Goal: Task Accomplishment & Management: Use online tool/utility

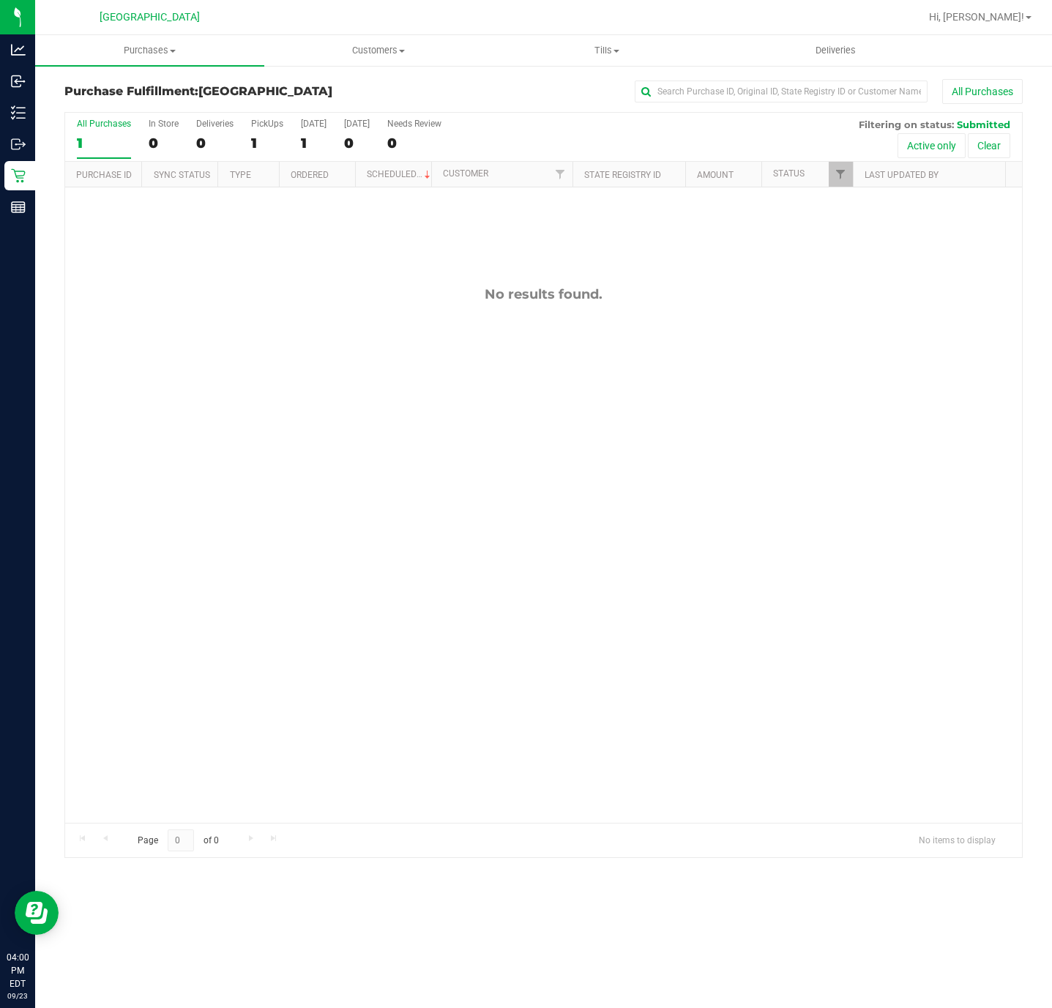
click at [147, 524] on div "No results found." at bounding box center [543, 554] width 957 height 735
click at [152, 539] on div "No results found." at bounding box center [543, 554] width 957 height 735
click at [398, 480] on div "No results found." at bounding box center [543, 554] width 957 height 735
click at [326, 571] on div "No results found." at bounding box center [543, 554] width 957 height 735
click at [422, 573] on div "No results found." at bounding box center [543, 554] width 957 height 735
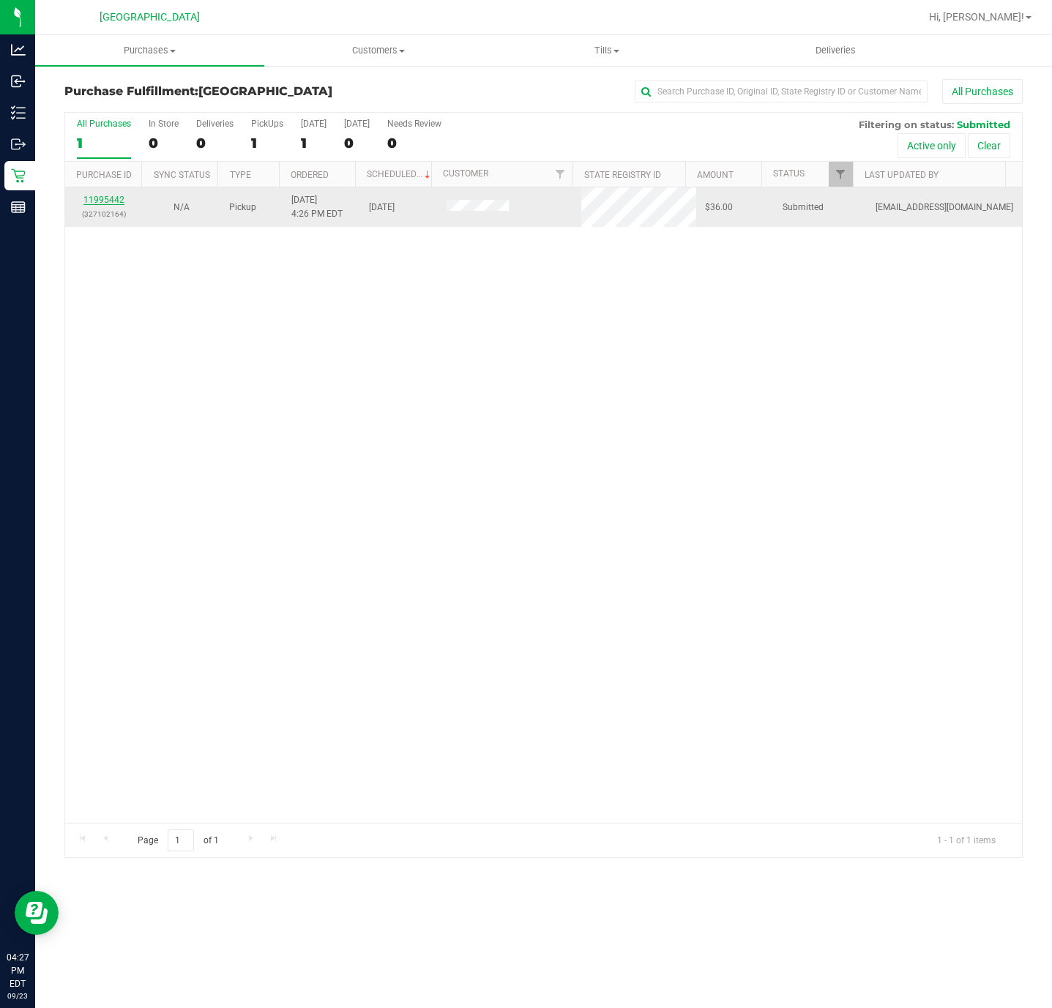
click at [101, 204] on link "11995442" at bounding box center [103, 200] width 41 height 10
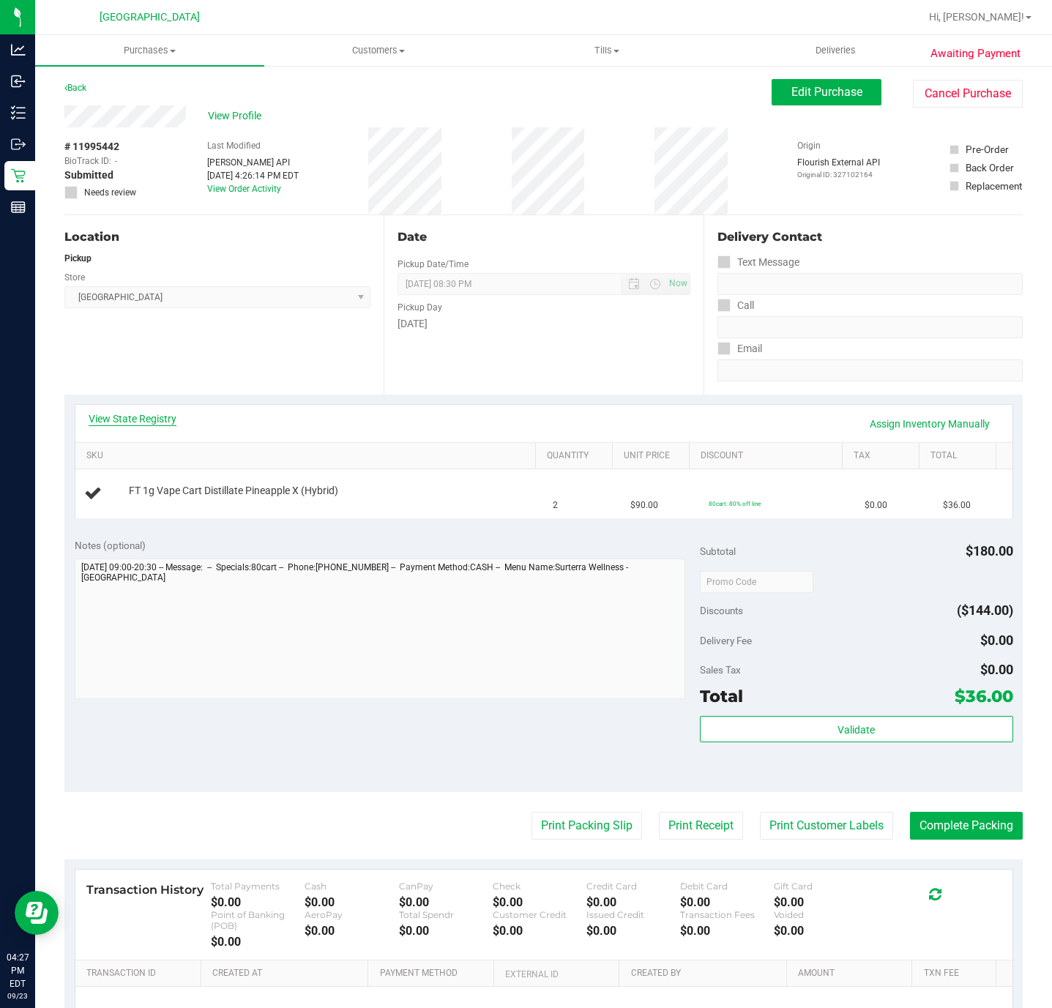
click at [156, 417] on link "View State Registry" at bounding box center [133, 419] width 88 height 15
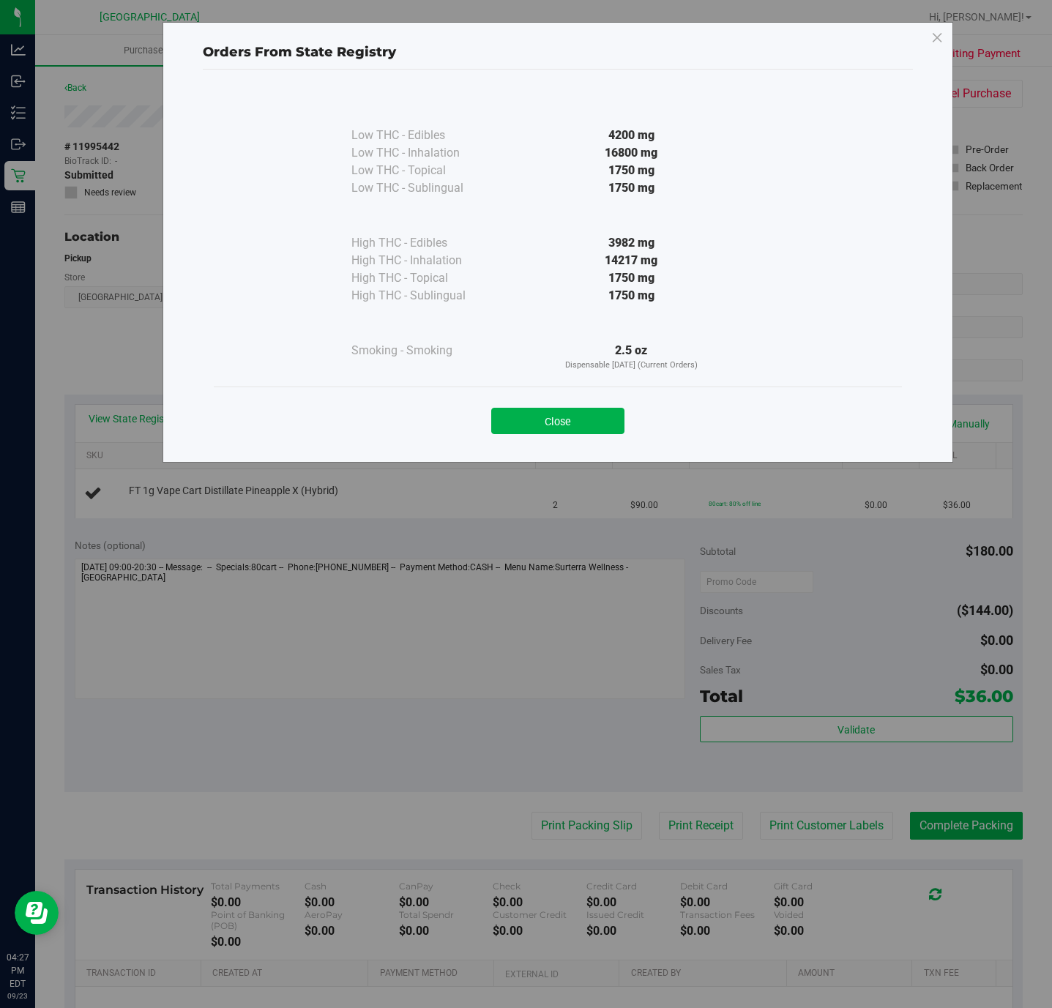
click at [525, 437] on div "Close" at bounding box center [558, 416] width 688 height 59
click at [525, 417] on button "Close" at bounding box center [557, 421] width 133 height 26
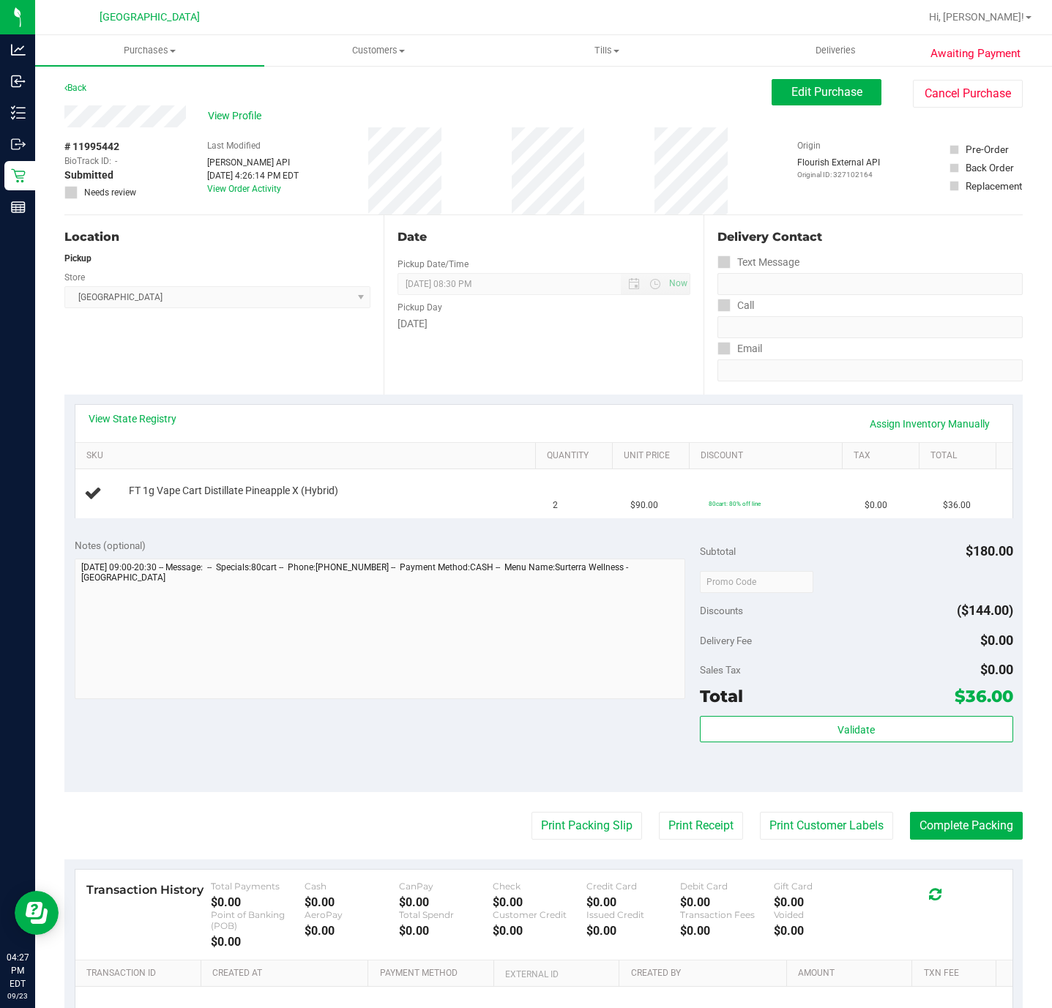
click at [330, 464] on th "SKU" at bounding box center [305, 456] width 461 height 26
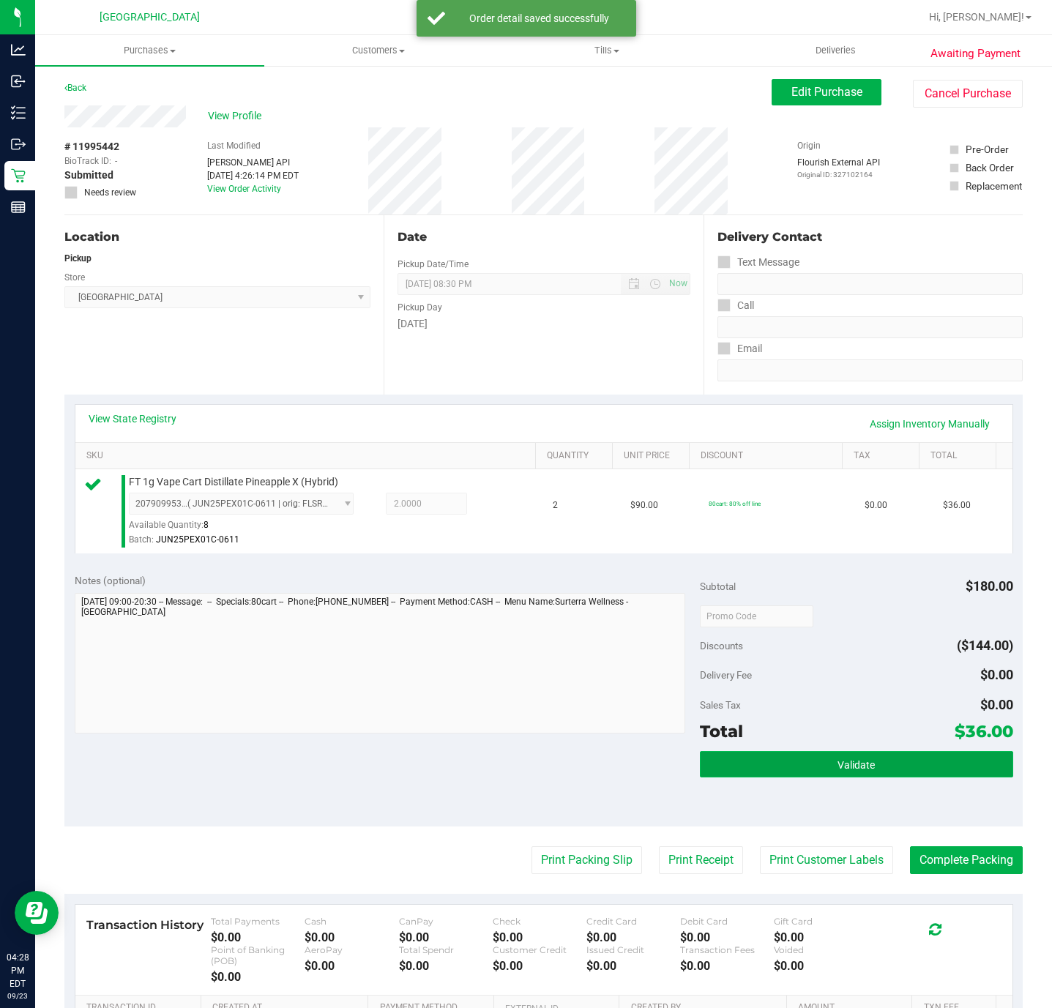
click at [793, 771] on button "Validate" at bounding box center [856, 764] width 313 height 26
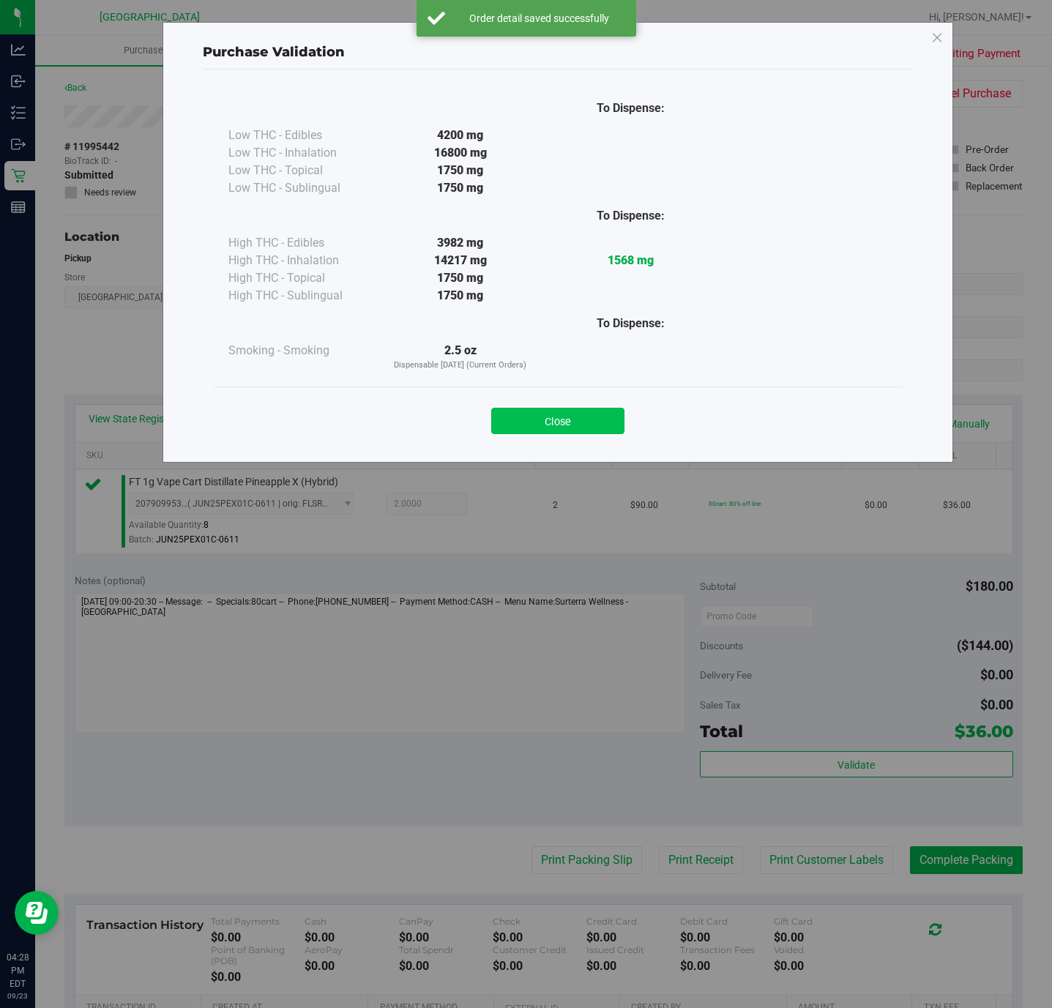
click at [576, 420] on button "Close" at bounding box center [557, 421] width 133 height 26
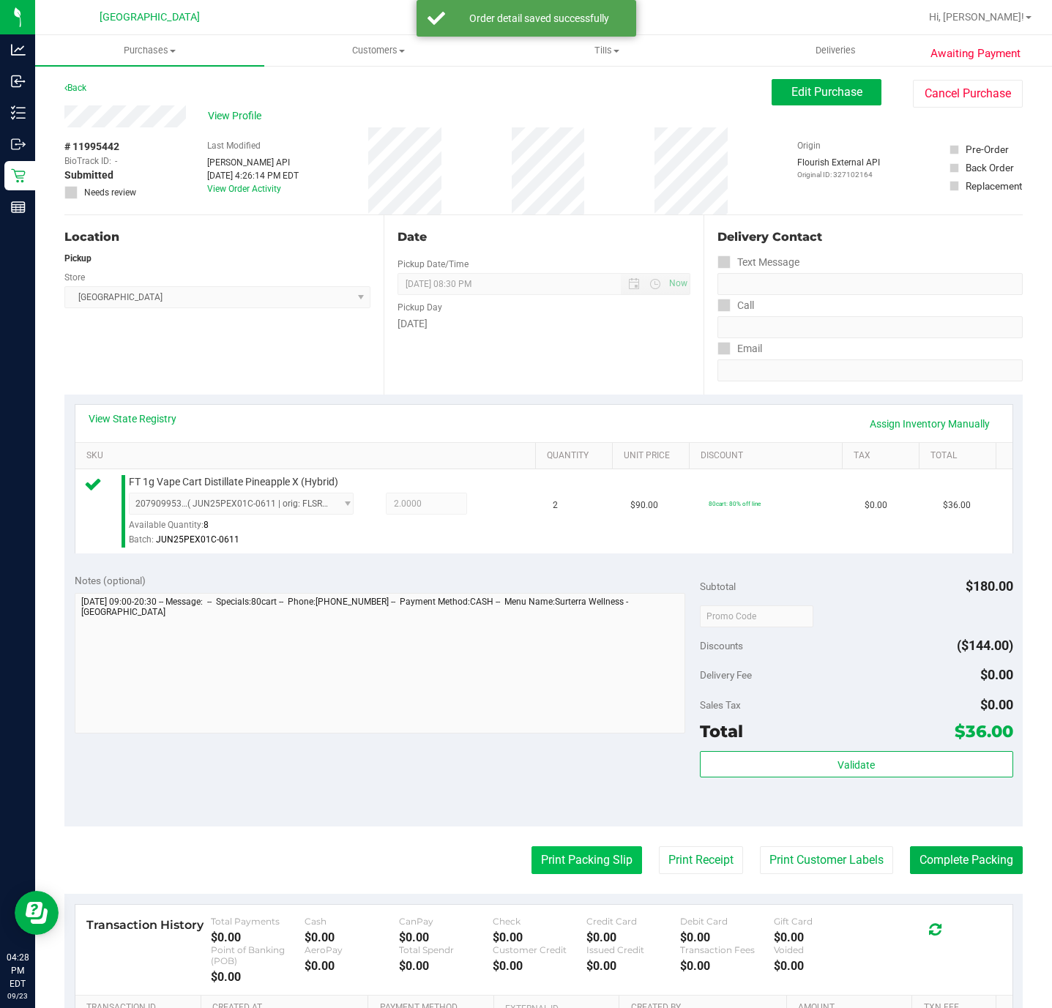
click at [612, 863] on button "Print Packing Slip" at bounding box center [587, 861] width 111 height 28
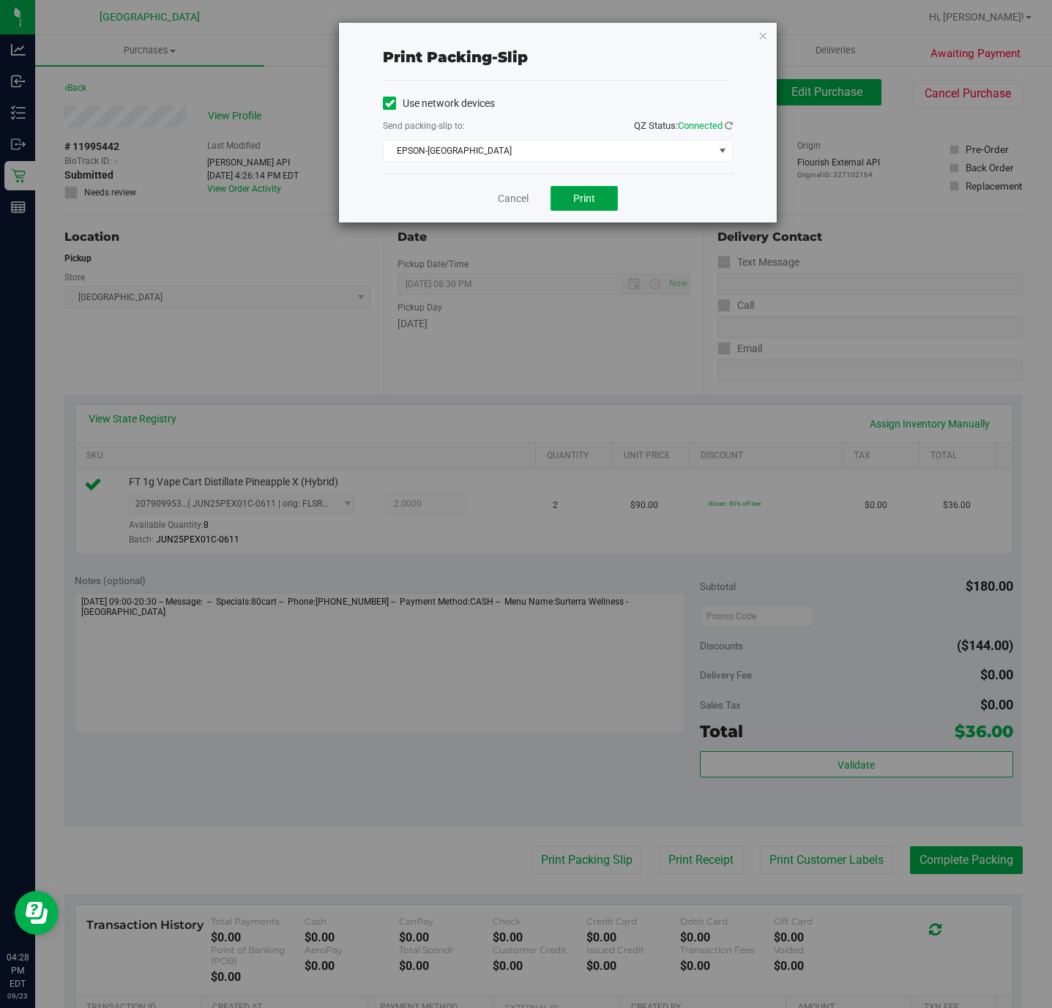
click at [581, 200] on span "Print" at bounding box center [584, 199] width 22 height 12
click at [763, 31] on icon "button" at bounding box center [763, 35] width 10 height 18
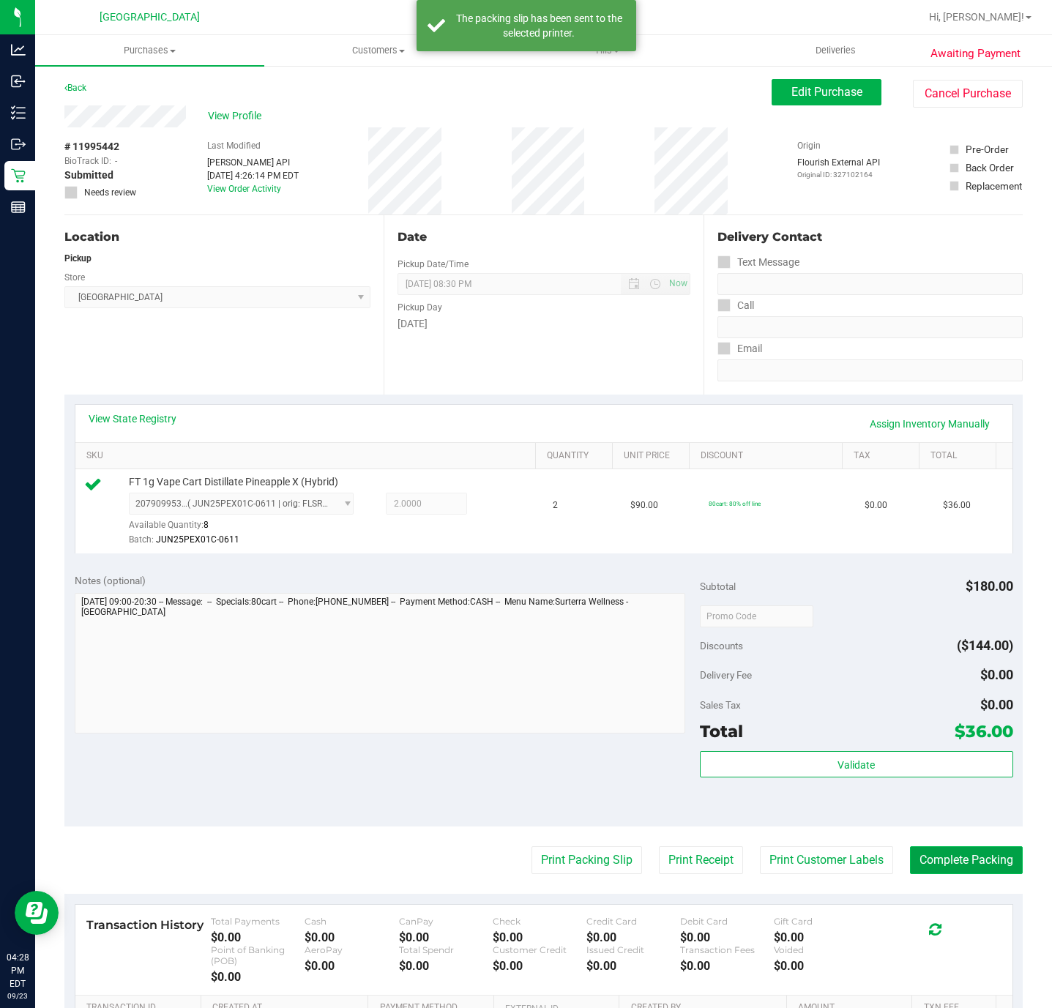
click at [945, 855] on button "Complete Packing" at bounding box center [966, 861] width 113 height 28
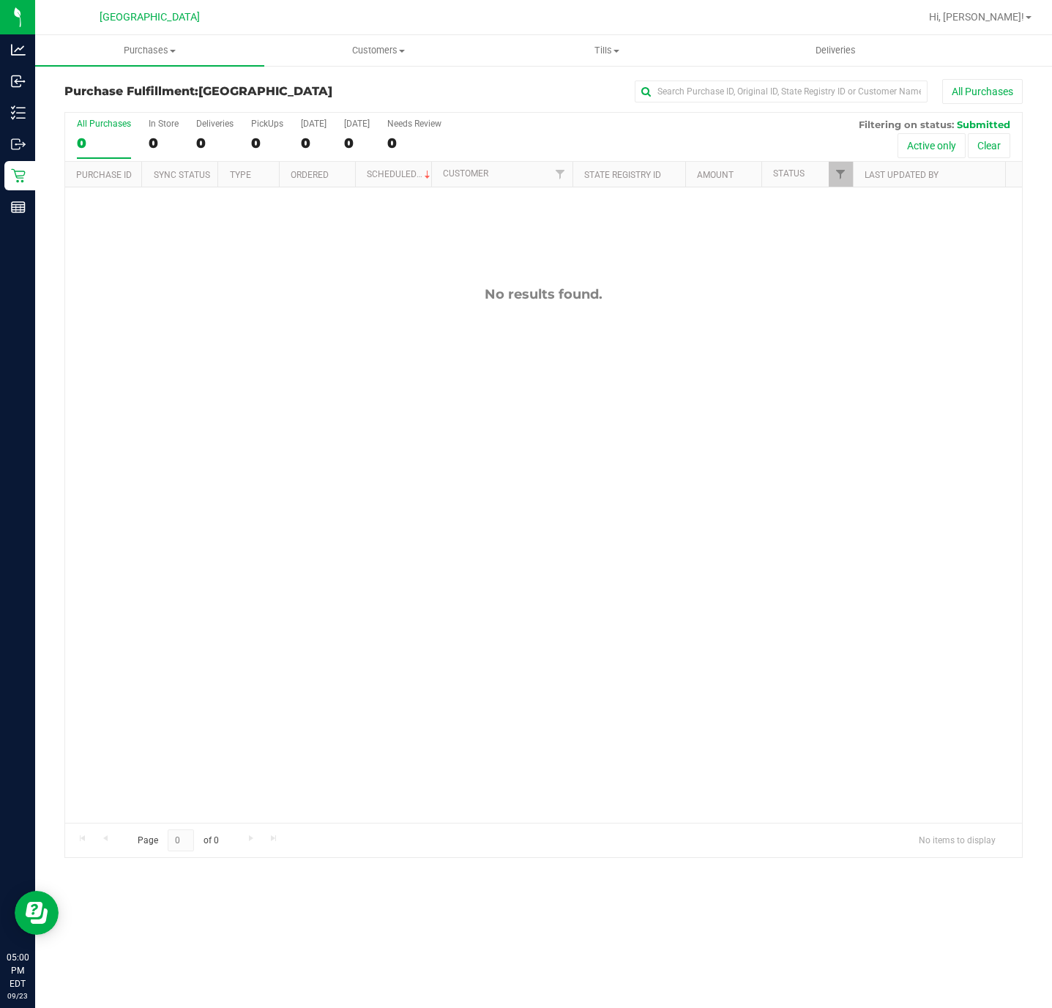
click at [159, 468] on div "No results found." at bounding box center [543, 554] width 957 height 735
click at [303, 703] on div "No results found." at bounding box center [543, 554] width 957 height 735
click at [315, 466] on div "No results found." at bounding box center [543, 554] width 957 height 735
click at [439, 505] on div "No results found." at bounding box center [543, 554] width 957 height 735
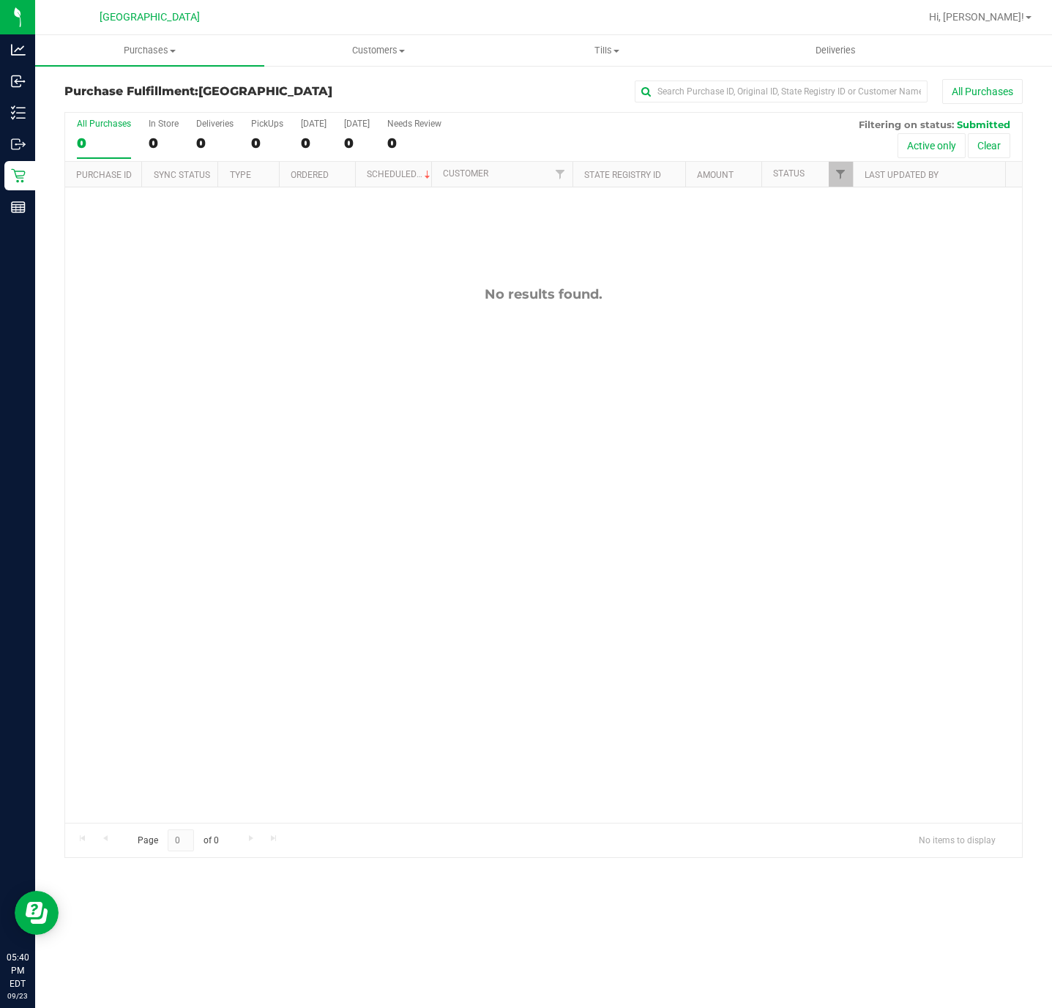
click at [282, 650] on div "No results found." at bounding box center [543, 554] width 957 height 735
click at [383, 559] on div "No results found." at bounding box center [543, 554] width 957 height 735
drag, startPoint x: 198, startPoint y: 394, endPoint x: 200, endPoint y: 385, distance: 8.9
click at [198, 394] on div "No results found." at bounding box center [543, 554] width 957 height 735
click at [289, 587] on div "No results found." at bounding box center [543, 554] width 957 height 735
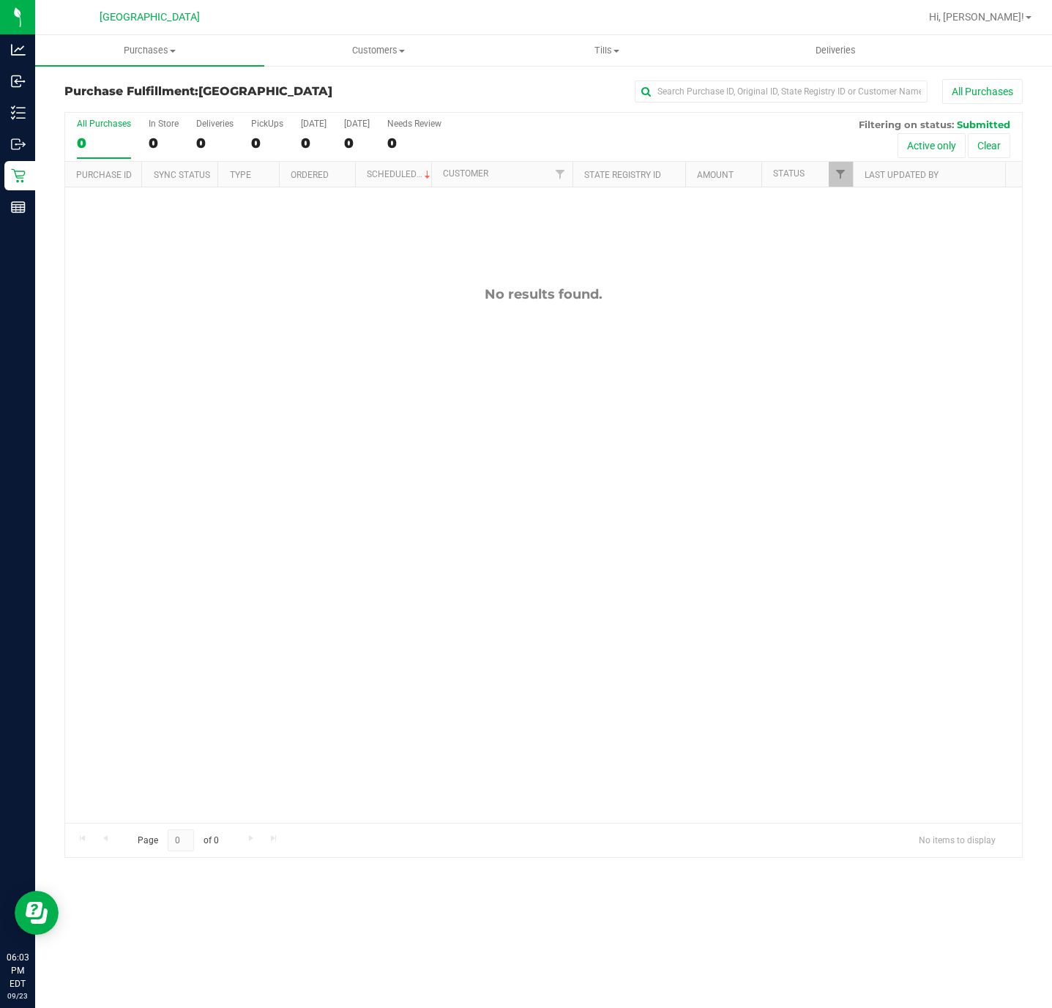
click at [369, 677] on div "No results found." at bounding box center [543, 554] width 957 height 735
drag, startPoint x: 395, startPoint y: 589, endPoint x: 392, endPoint y: 580, distance: 9.5
click at [392, 580] on div "No results found." at bounding box center [543, 554] width 957 height 735
click at [166, 55] on span "Purchases" at bounding box center [149, 50] width 229 height 13
click at [141, 100] on li "Fulfillment" at bounding box center [149, 106] width 229 height 18
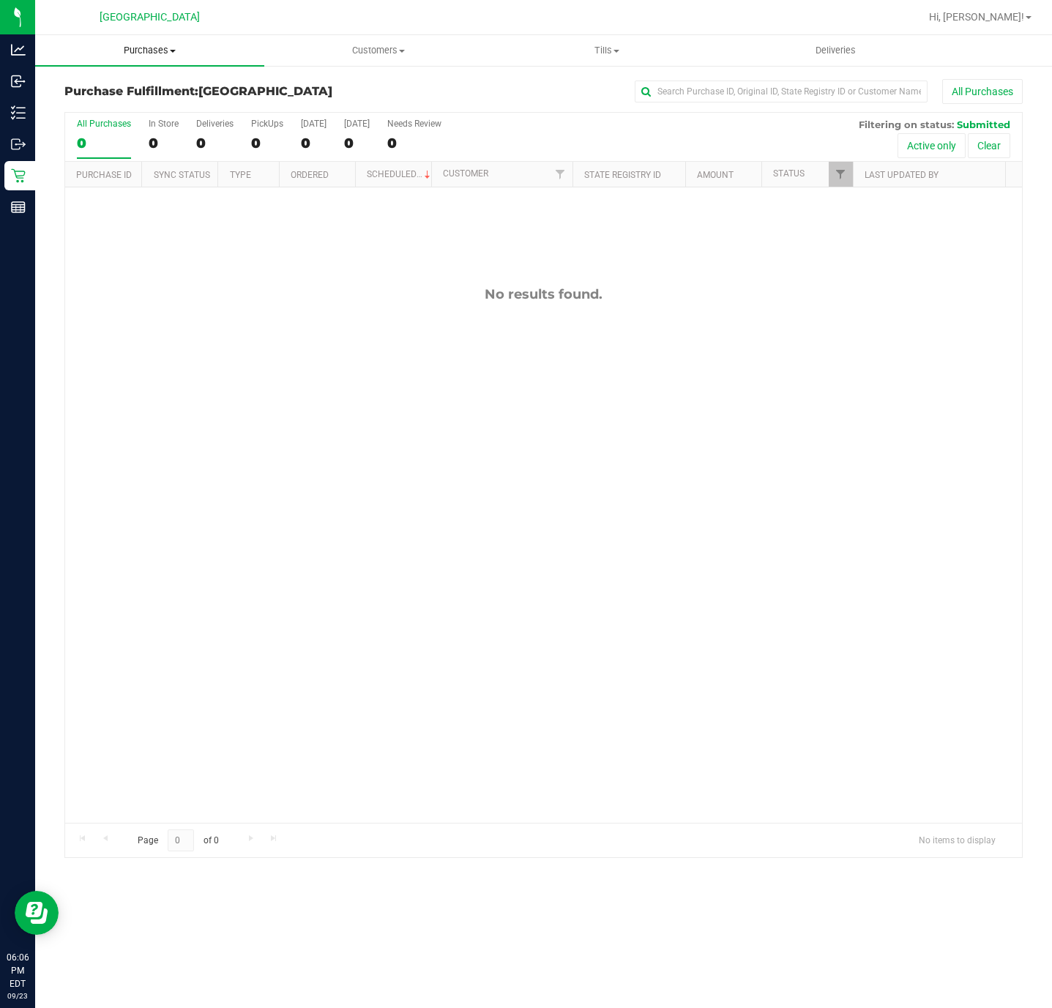
click at [143, 46] on span "Purchases" at bounding box center [149, 50] width 229 height 13
click at [145, 86] on span "Summary of purchases" at bounding box center [110, 88] width 150 height 12
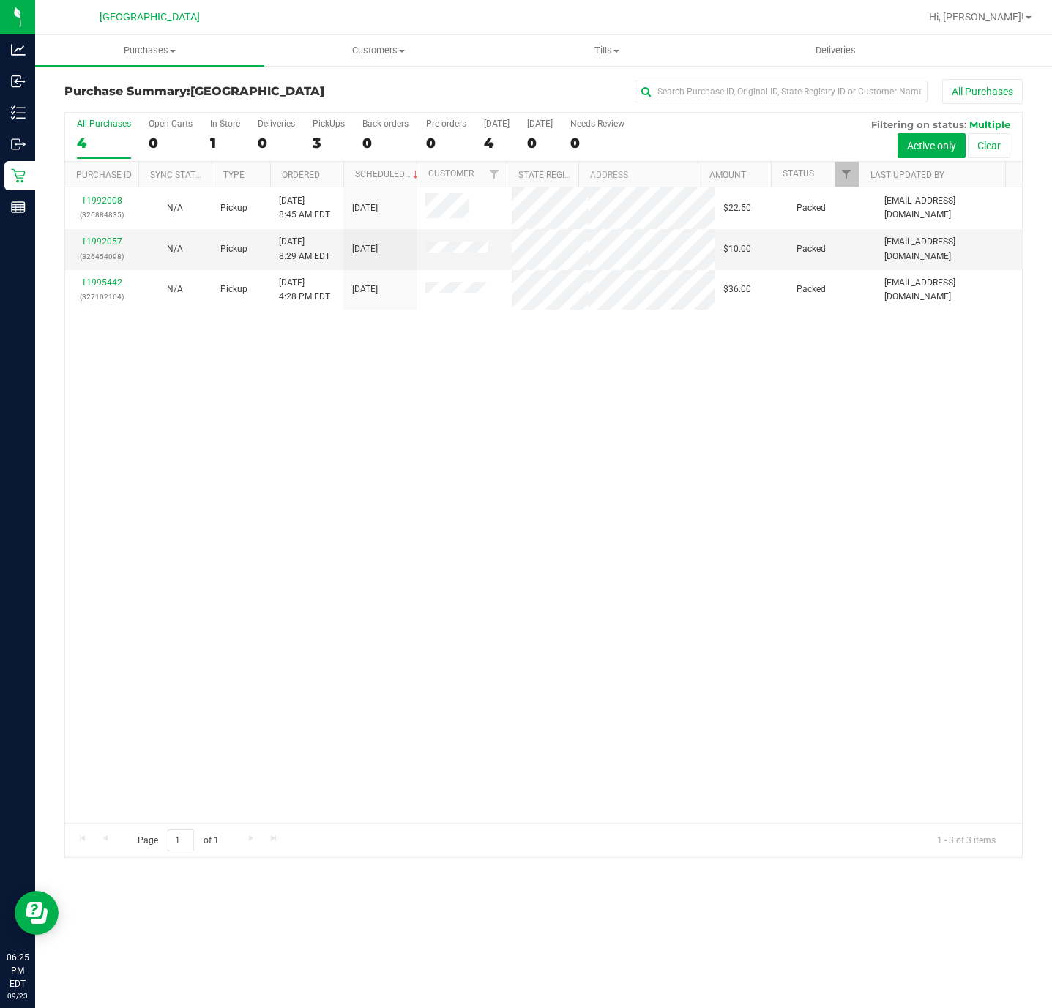
click at [334, 620] on div "11992008 (326884835) N/A Pickup 9/23/2025 8:45 AM EDT 9/23/2025 $22.50 Packed d…" at bounding box center [543, 505] width 957 height 636
click at [325, 601] on div "11992008 (326884835) N/A Pickup 9/23/2025 8:45 AM EDT 9/23/2025 $22.50 Packed d…" at bounding box center [543, 505] width 957 height 636
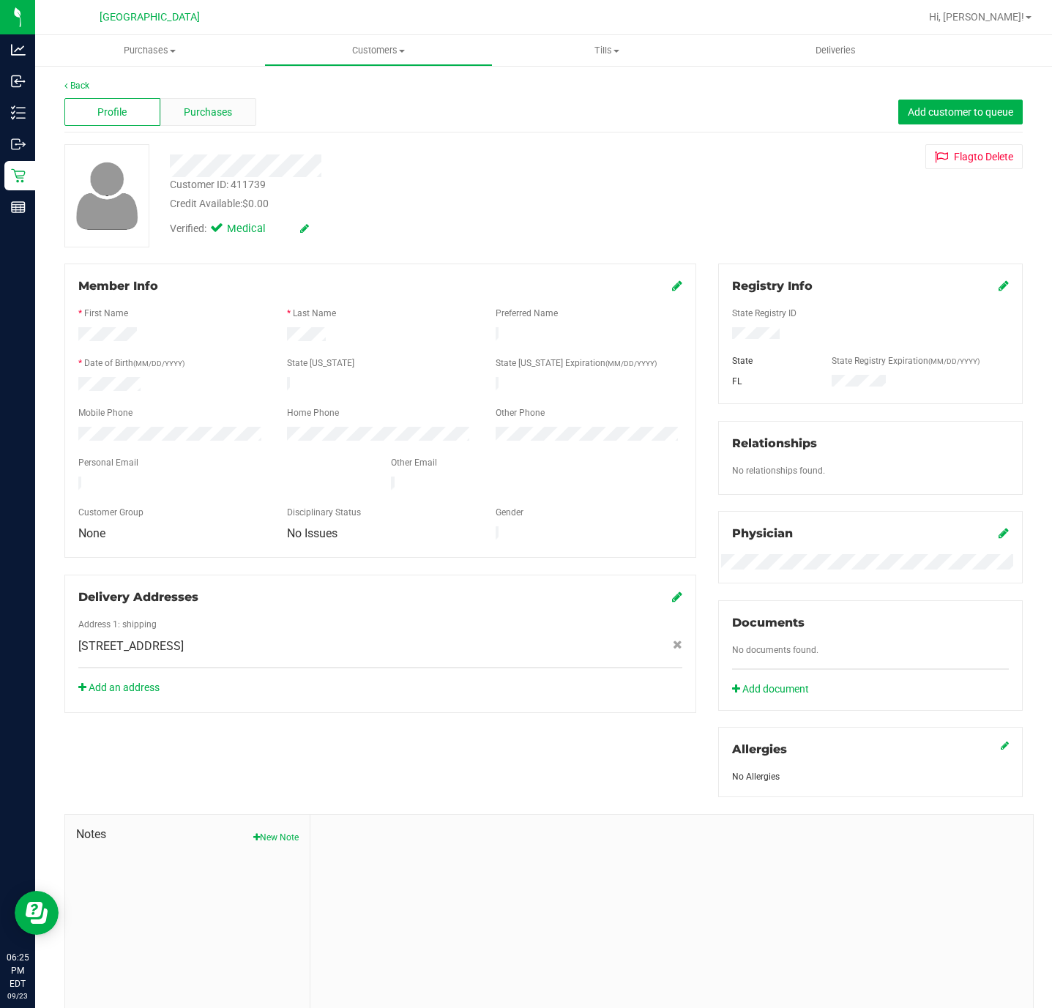
click at [231, 115] on div "Purchases" at bounding box center [208, 112] width 96 height 28
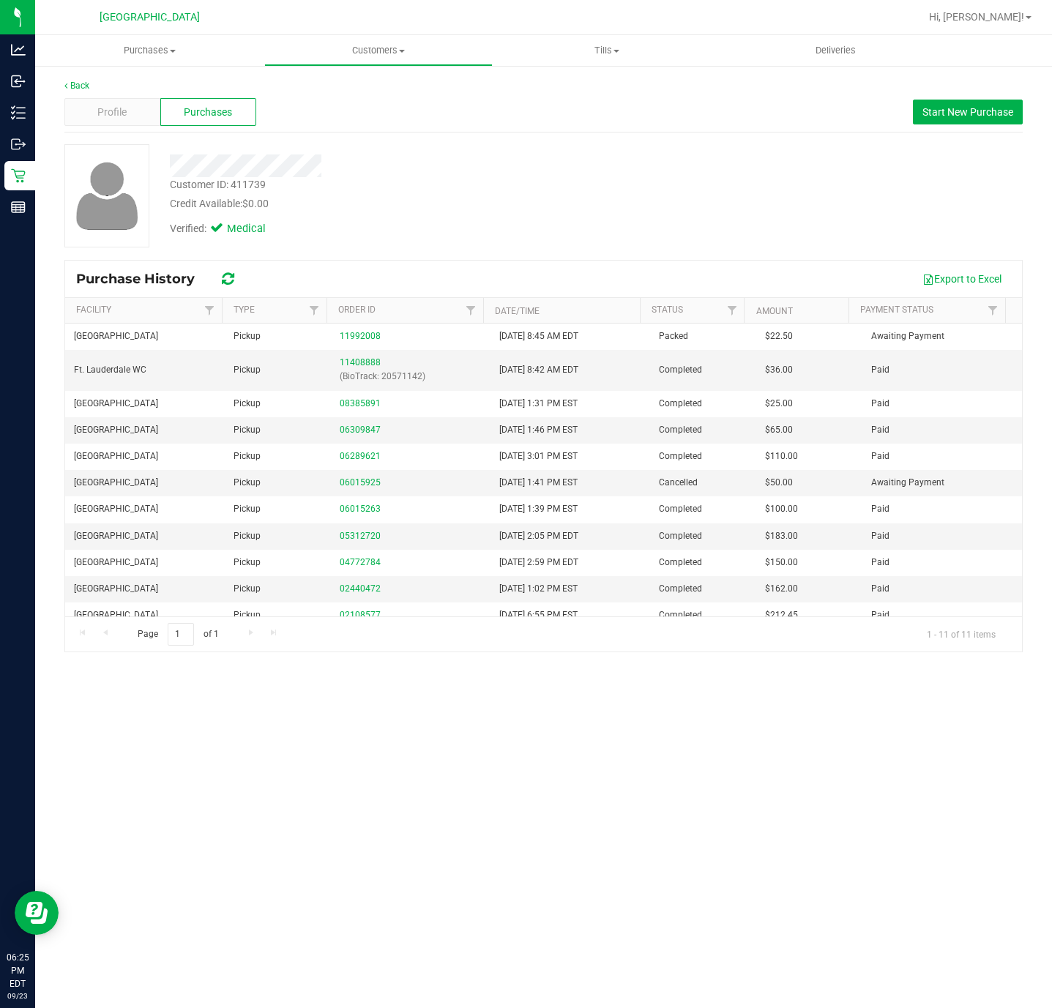
click at [341, 246] on div "Customer ID: 411739 Credit Available: $0.00 Verified: Medical" at bounding box center [543, 195] width 981 height 103
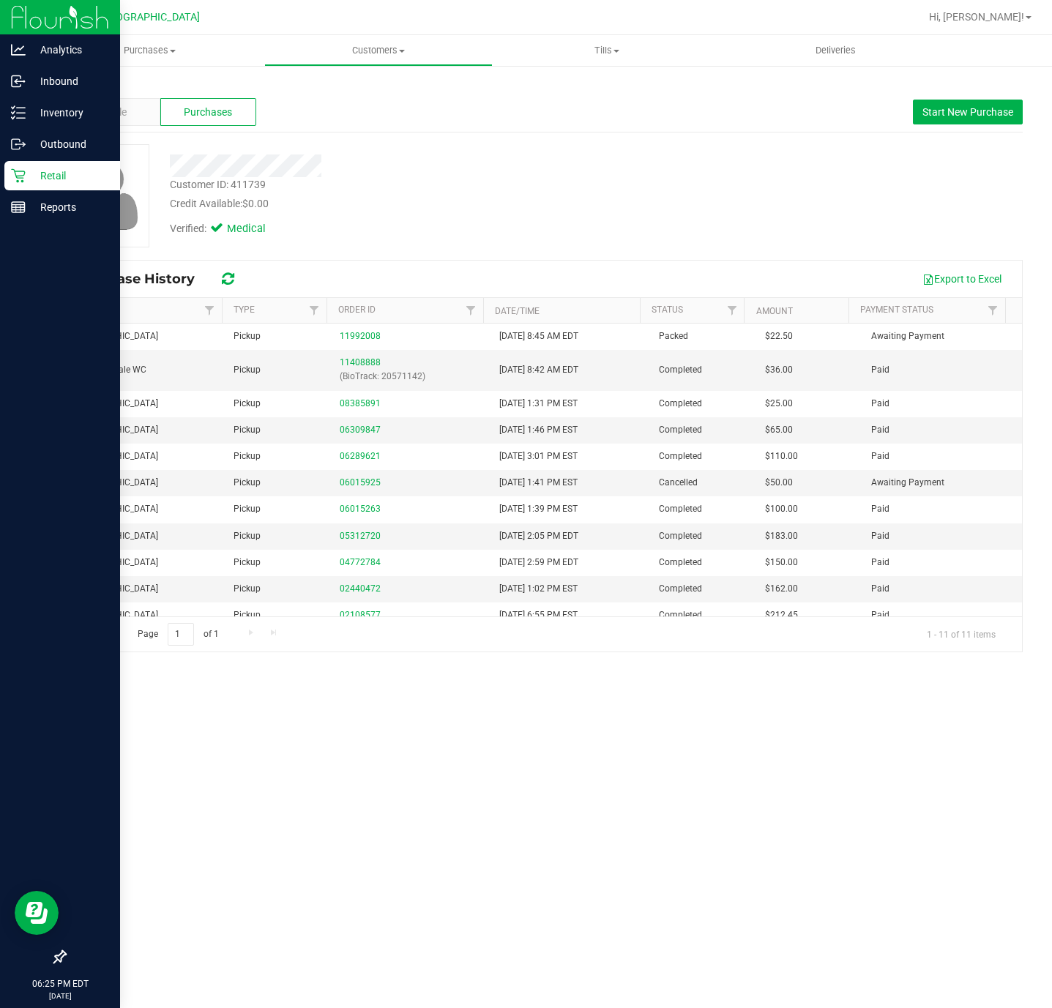
click at [47, 180] on p "Retail" at bounding box center [70, 176] width 88 height 18
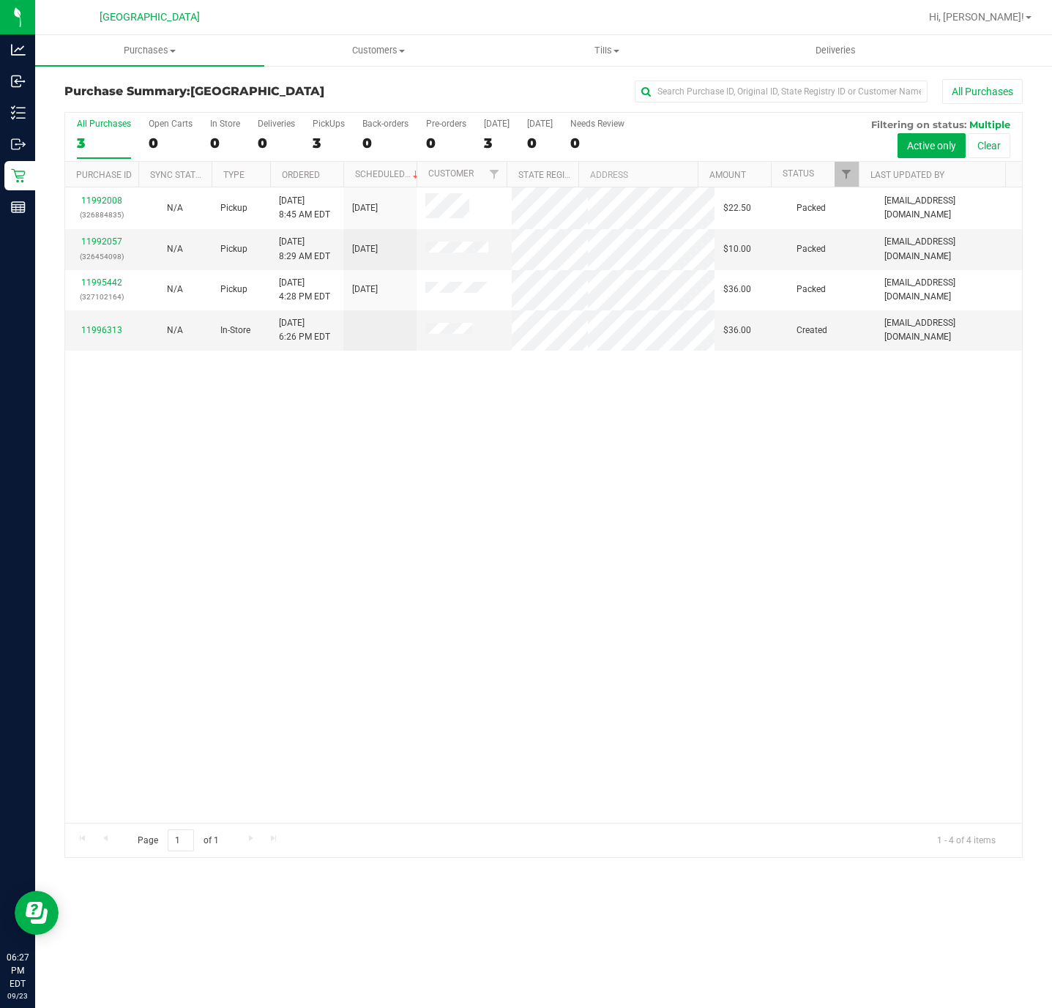
click at [548, 539] on div "11992008 (326884835) N/A Pickup 9/23/2025 8:45 AM EDT 9/23/2025 $22.50 Packed d…" at bounding box center [543, 505] width 957 height 636
click at [360, 548] on div "11992008 (326884835) N/A Pickup 9/23/2025 8:45 AM EDT 9/23/2025 $22.50 Packed d…" at bounding box center [543, 505] width 957 height 636
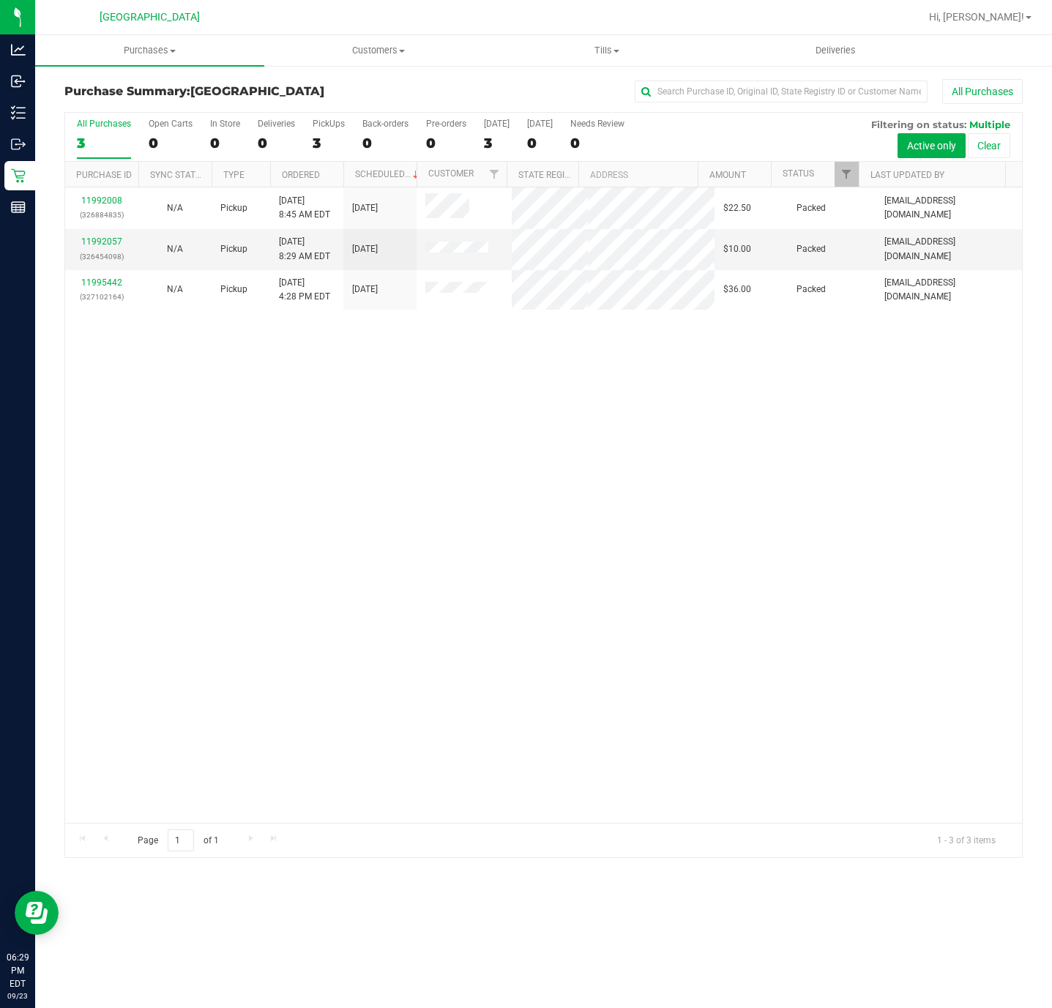
drag, startPoint x: 561, startPoint y: 497, endPoint x: 179, endPoint y: 565, distance: 388.3
click at [561, 497] on div "11992008 (326884835) N/A Pickup 9/23/2025 8:45 AM EDT 9/23/2025 $22.50 Packed d…" at bounding box center [543, 505] width 957 height 636
click at [409, 497] on div "11992008 (326884835) N/A Pickup 9/23/2025 8:45 AM EDT 9/23/2025 $22.50 Packed d…" at bounding box center [543, 505] width 957 height 636
click at [413, 497] on div "11992008 (326884835) N/A Pickup 9/23/2025 8:45 AM EDT 9/23/2025 $22.50 Packed d…" at bounding box center [543, 505] width 957 height 636
drag, startPoint x: 791, startPoint y: 538, endPoint x: 774, endPoint y: 527, distance: 20.1
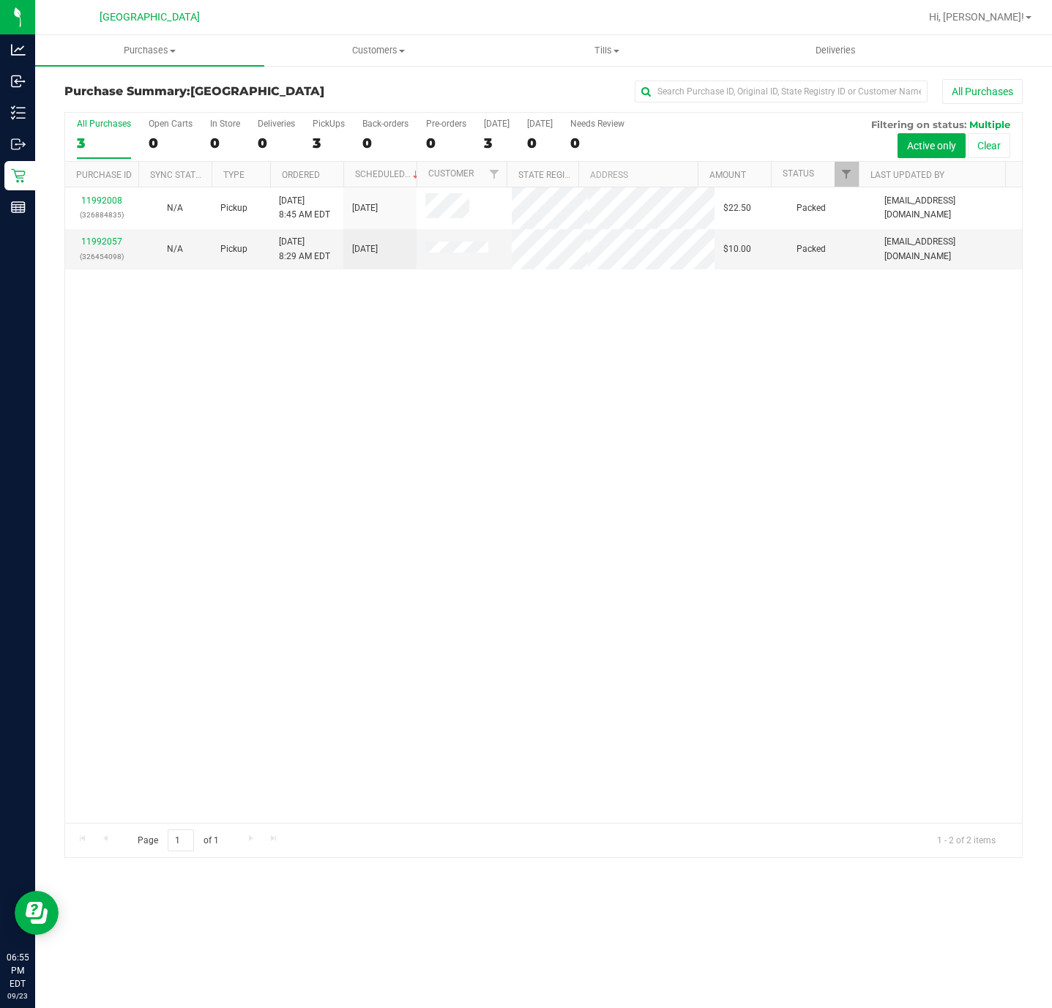
click at [791, 538] on div "11992008 (326884835) N/A Pickup 9/23/2025 8:45 AM EDT 9/23/2025 $22.50 Packed d…" at bounding box center [543, 505] width 957 height 636
click at [357, 367] on div "11992008 (326884835) N/A Pickup 9/23/2025 8:45 AM EDT 9/23/2025 $22.50 Packed d…" at bounding box center [543, 505] width 957 height 636
click at [403, 90] on div "All Purchases" at bounding box center [703, 91] width 639 height 25
click at [725, 672] on div "11992008 (326884835) N/A Pickup 9/23/2025 8:45 AM EDT 9/23/2025 $22.50 Packed d…" at bounding box center [543, 505] width 957 height 636
click at [358, 482] on div "11992008 (326884835) N/A Pickup 9/23/2025 8:45 AM EDT 9/23/2025 $22.50 Packed d…" at bounding box center [543, 505] width 957 height 636
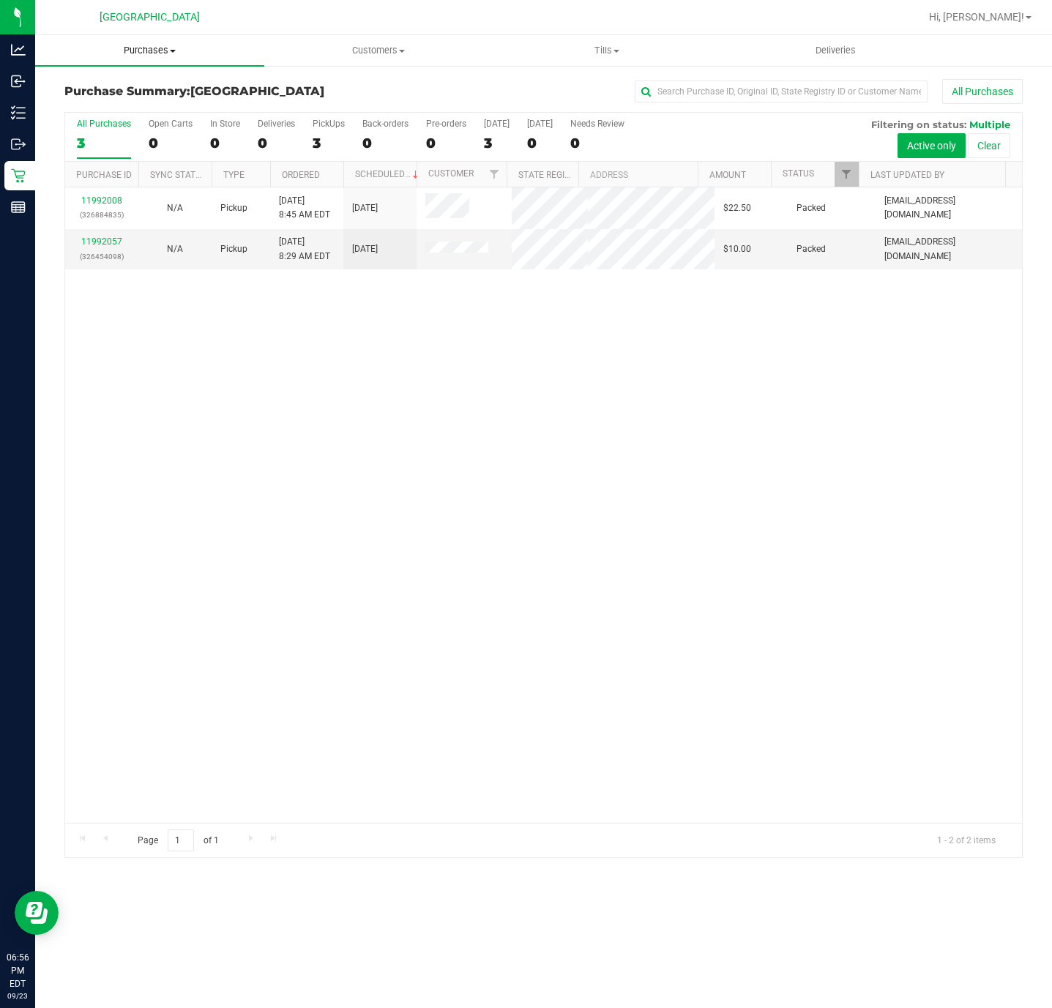
click at [159, 48] on span "Purchases" at bounding box center [149, 50] width 229 height 13
click at [138, 99] on li "Fulfillment" at bounding box center [149, 106] width 229 height 18
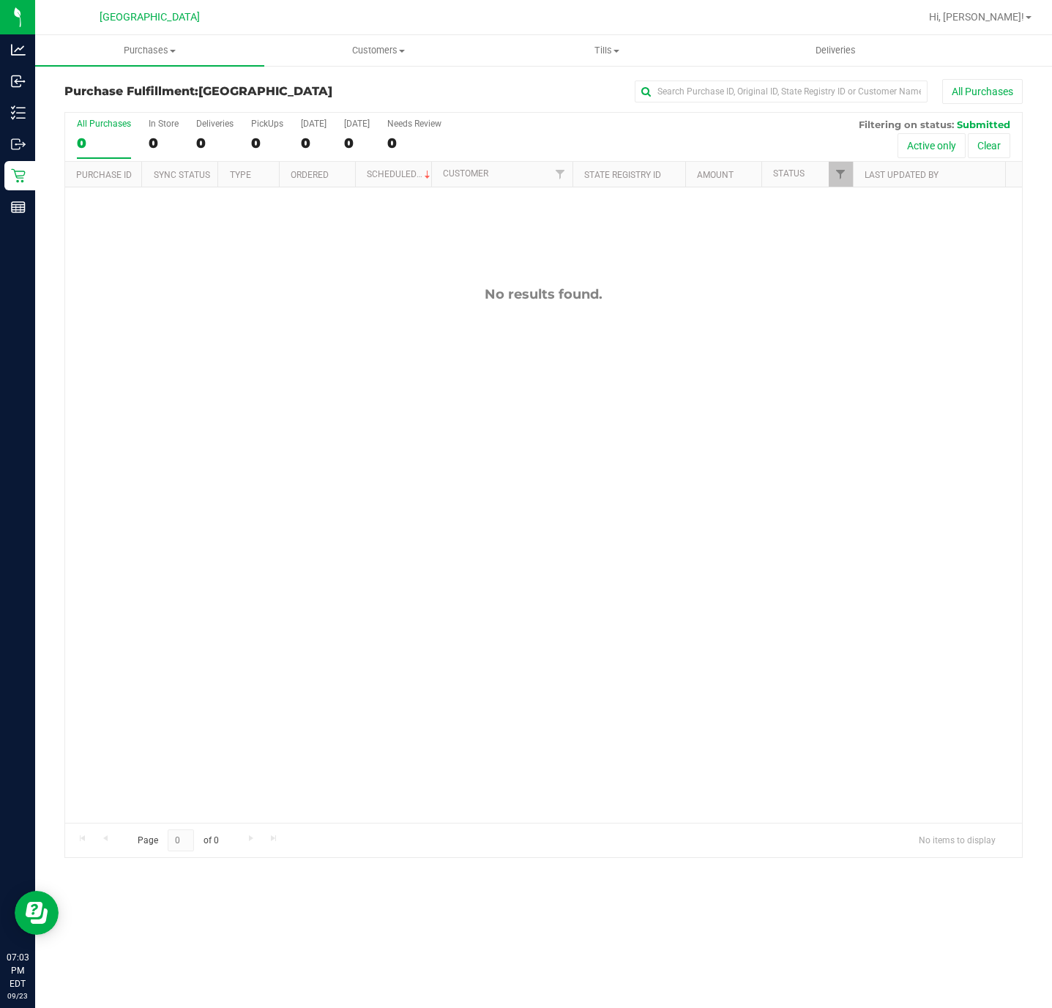
click at [273, 627] on div "No results found." at bounding box center [543, 554] width 957 height 735
click at [187, 580] on div "No results found." at bounding box center [543, 554] width 957 height 735
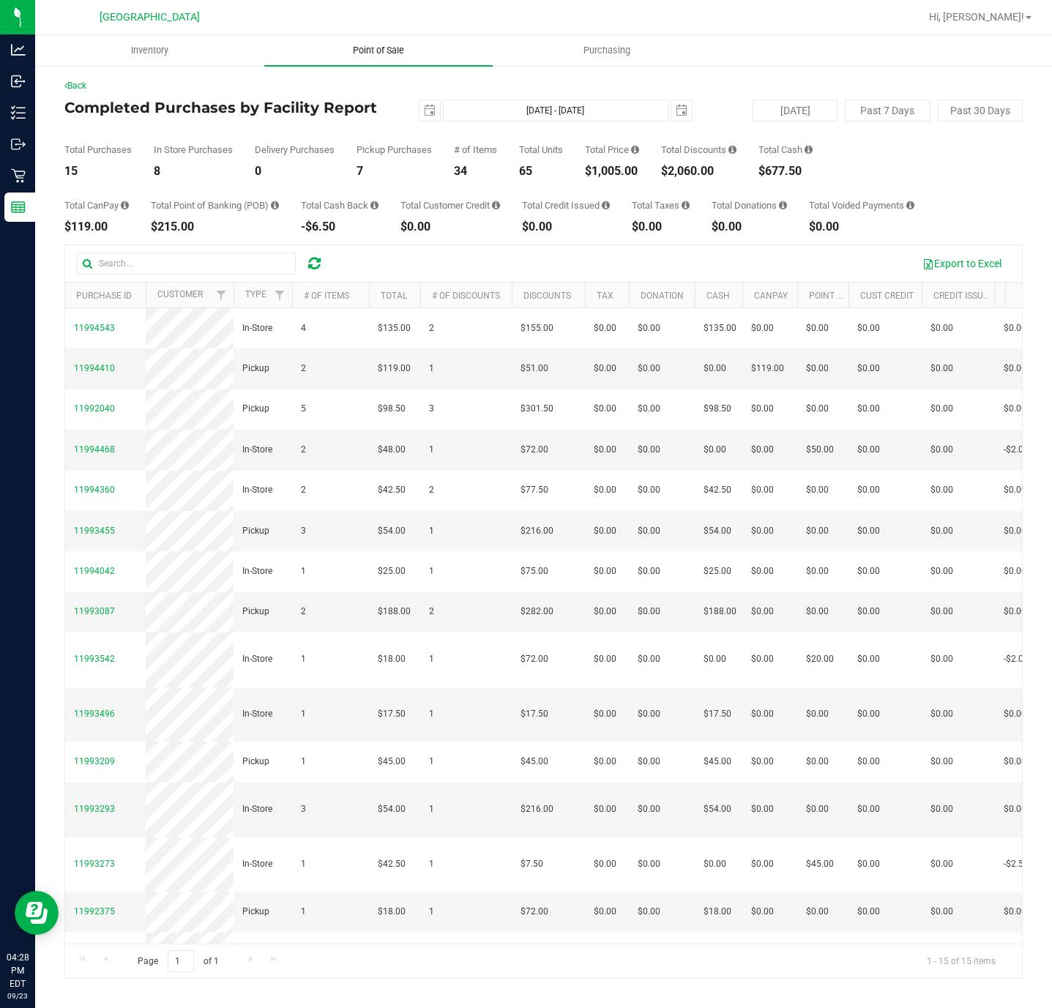
click at [371, 55] on span "Point of Sale" at bounding box center [378, 50] width 91 height 13
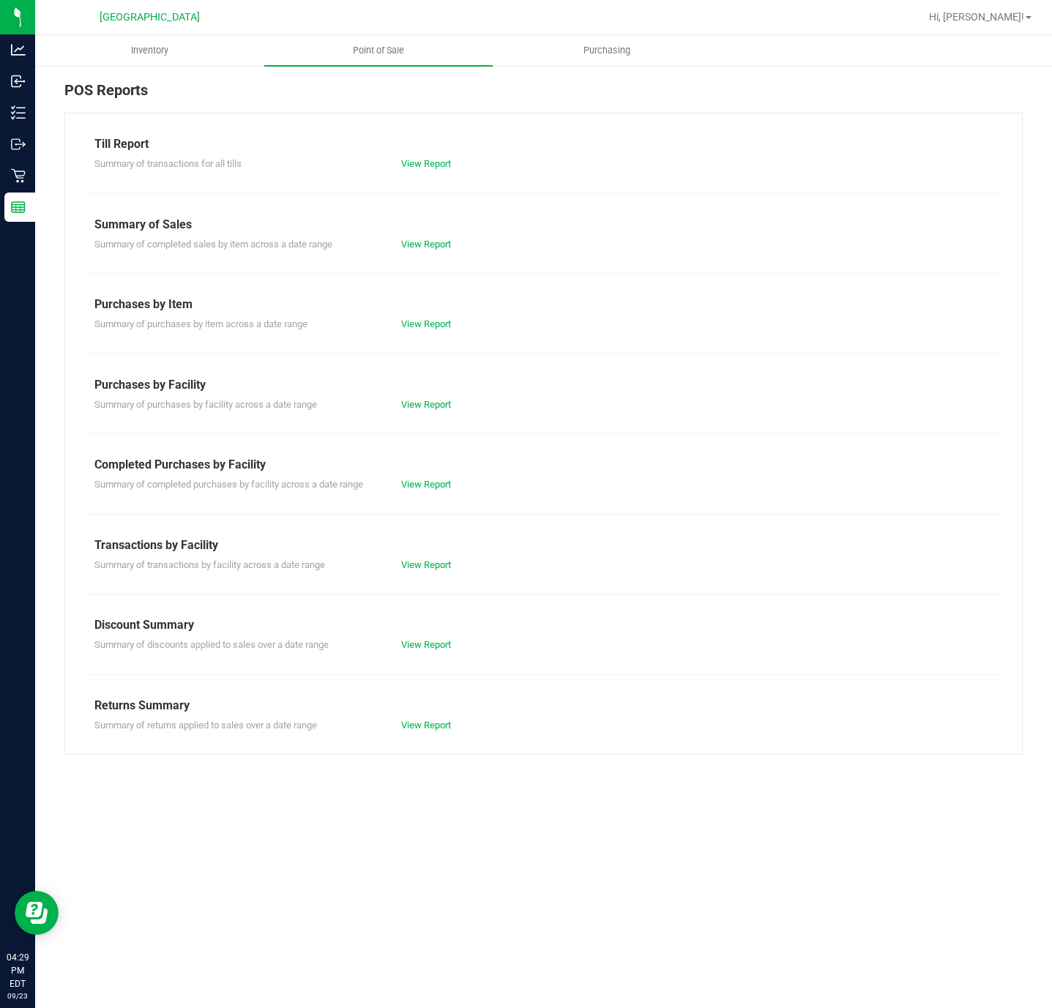
click at [422, 480] on div "View Report" at bounding box center [467, 484] width 154 height 15
click at [422, 484] on link "View Report" at bounding box center [426, 484] width 50 height 11
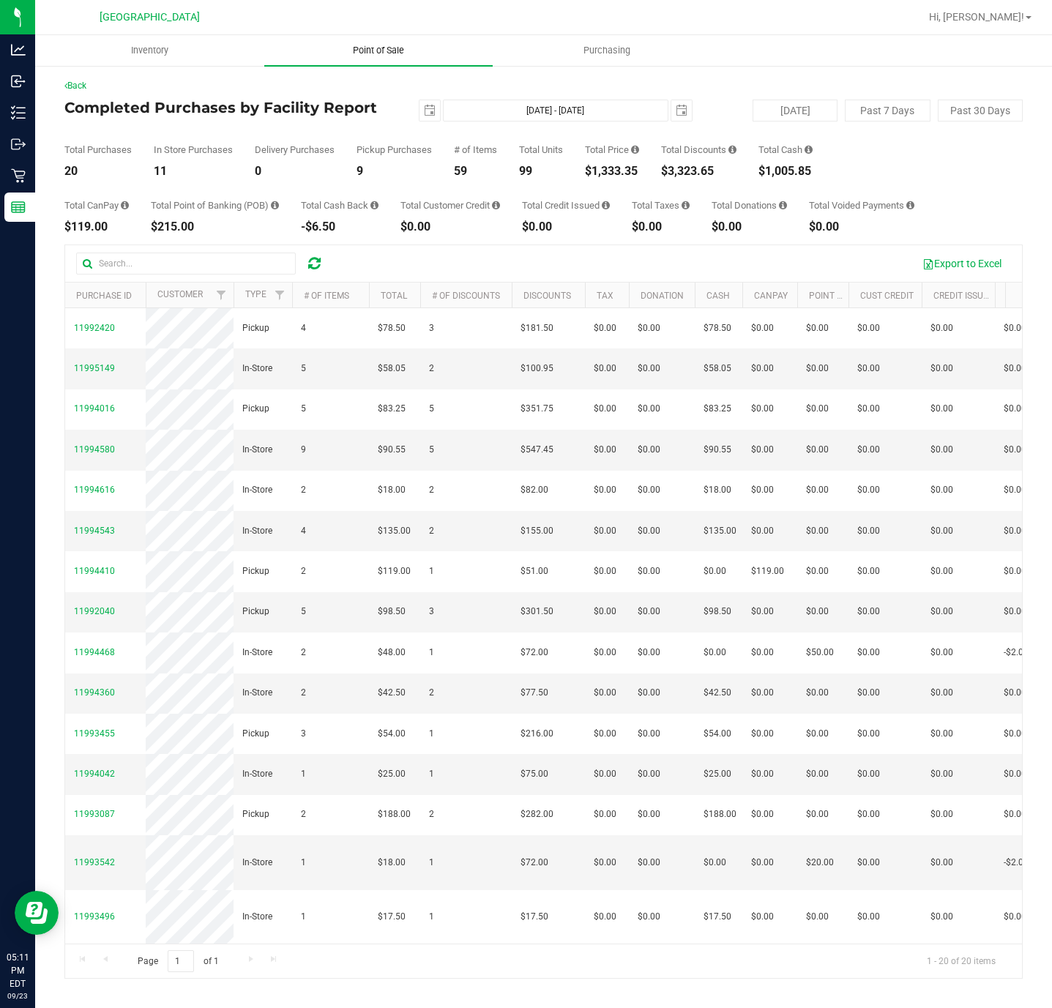
click at [382, 53] on span "Point of Sale" at bounding box center [378, 50] width 91 height 13
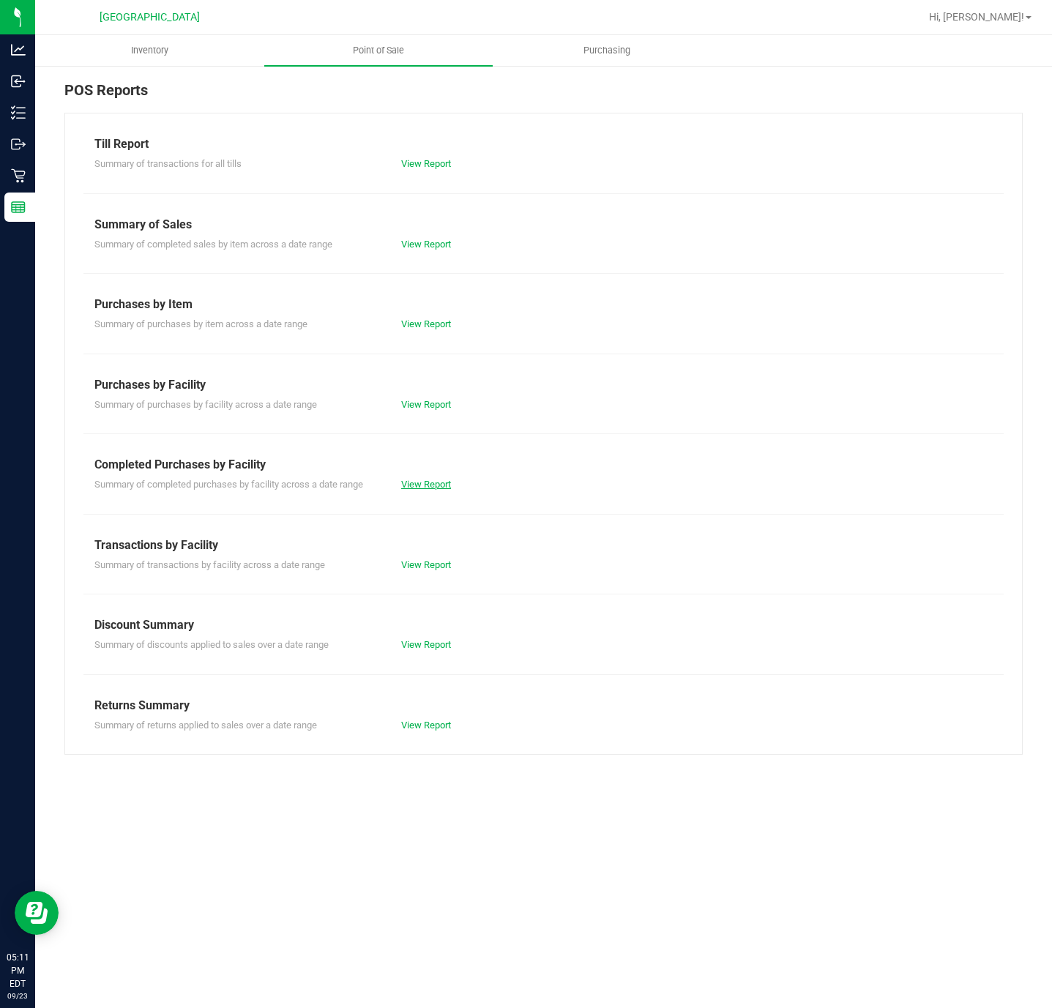
click at [431, 488] on link "View Report" at bounding box center [426, 484] width 50 height 11
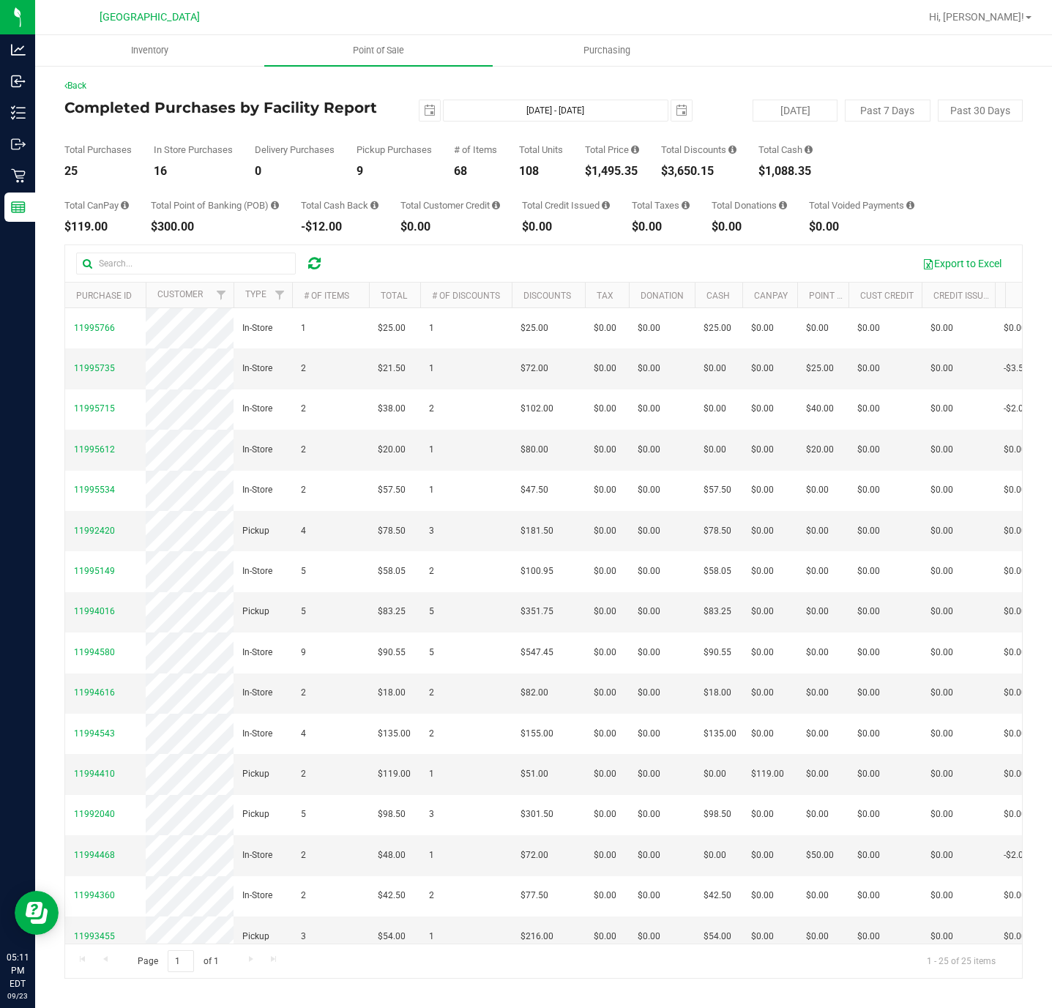
click at [609, 166] on div "$1,495.35" at bounding box center [612, 172] width 54 height 12
copy div "1,495.35"
click at [456, 255] on div "Export to Excel" at bounding box center [674, 263] width 674 height 25
click at [453, 256] on div "Export to Excel" at bounding box center [674, 263] width 674 height 25
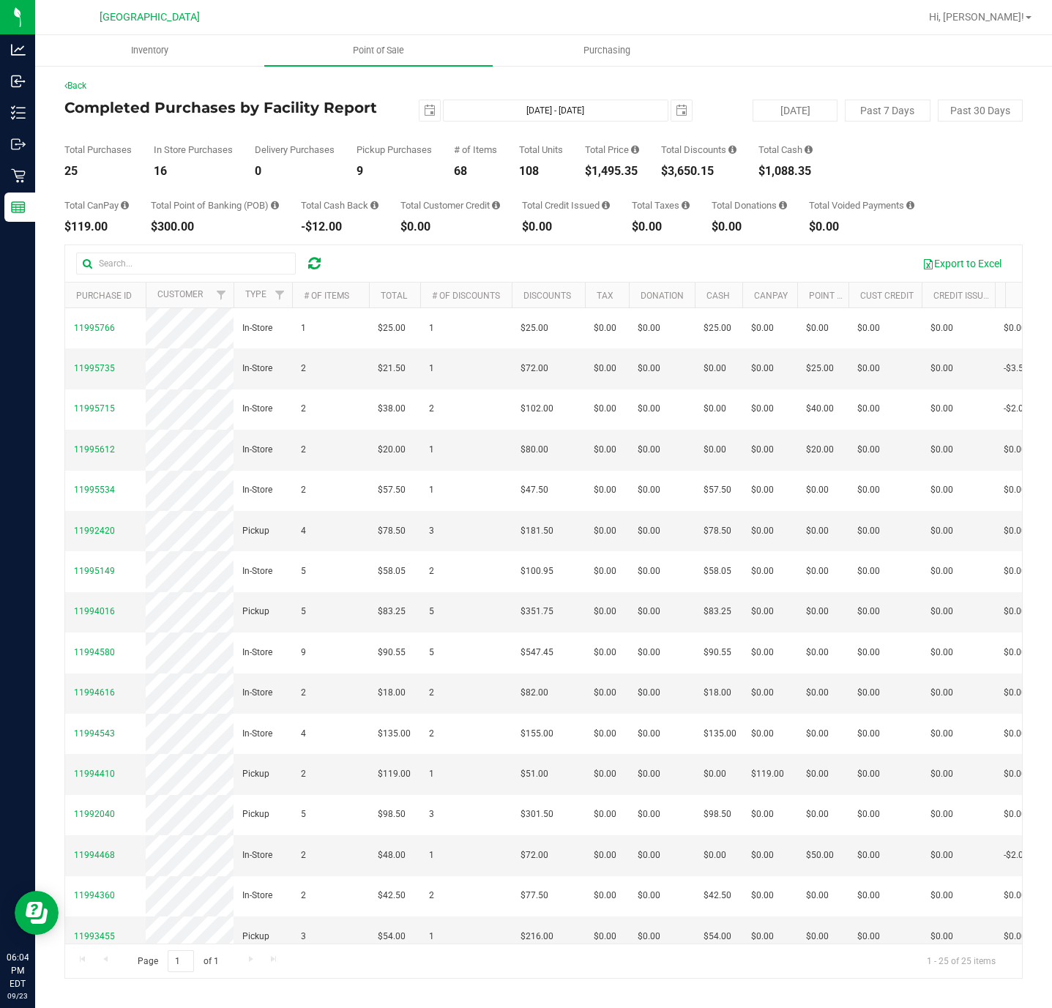
click at [631, 178] on div "Total CanPay $119.00 Total Point of Banking (POB) $300.00 Total Cash Back -$12.…" at bounding box center [543, 205] width 959 height 56
click at [365, 49] on span "Point of Sale" at bounding box center [378, 50] width 91 height 13
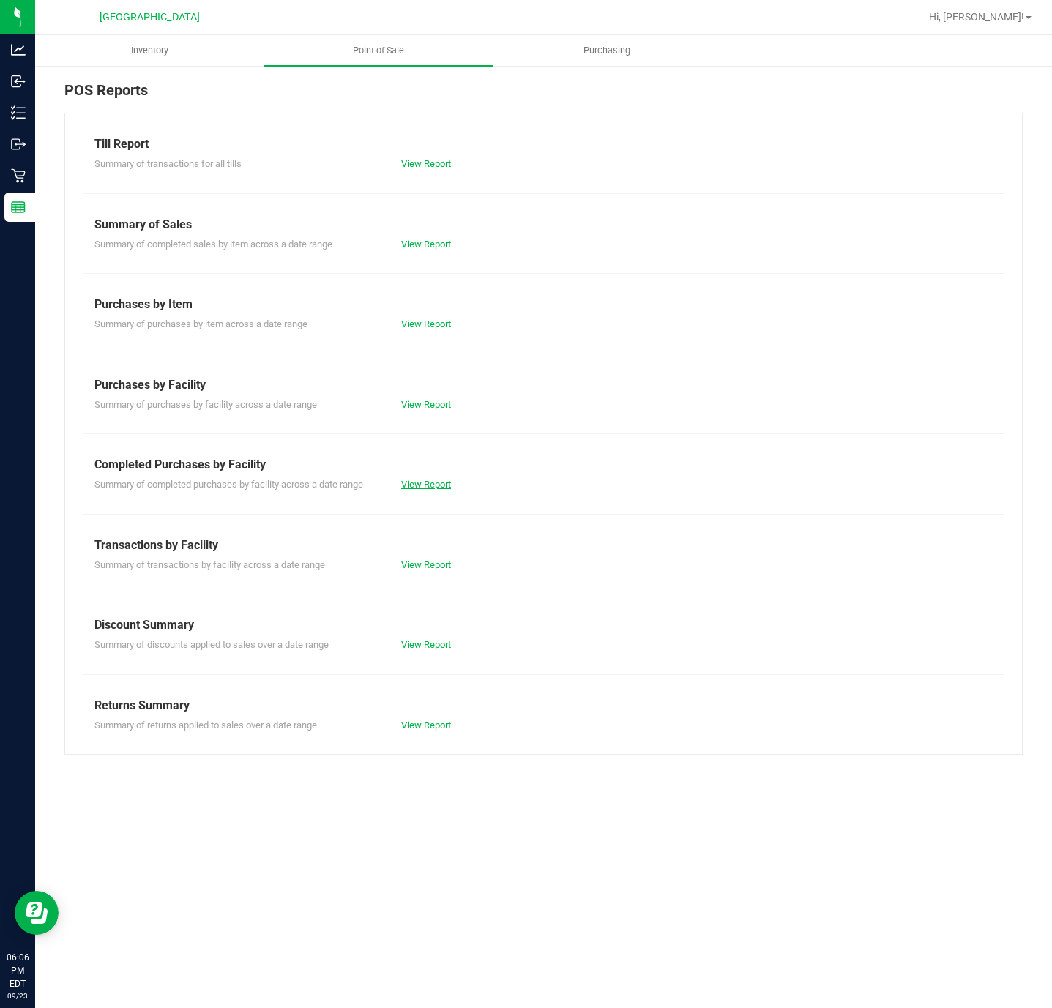
click at [420, 490] on link "View Report" at bounding box center [426, 484] width 50 height 11
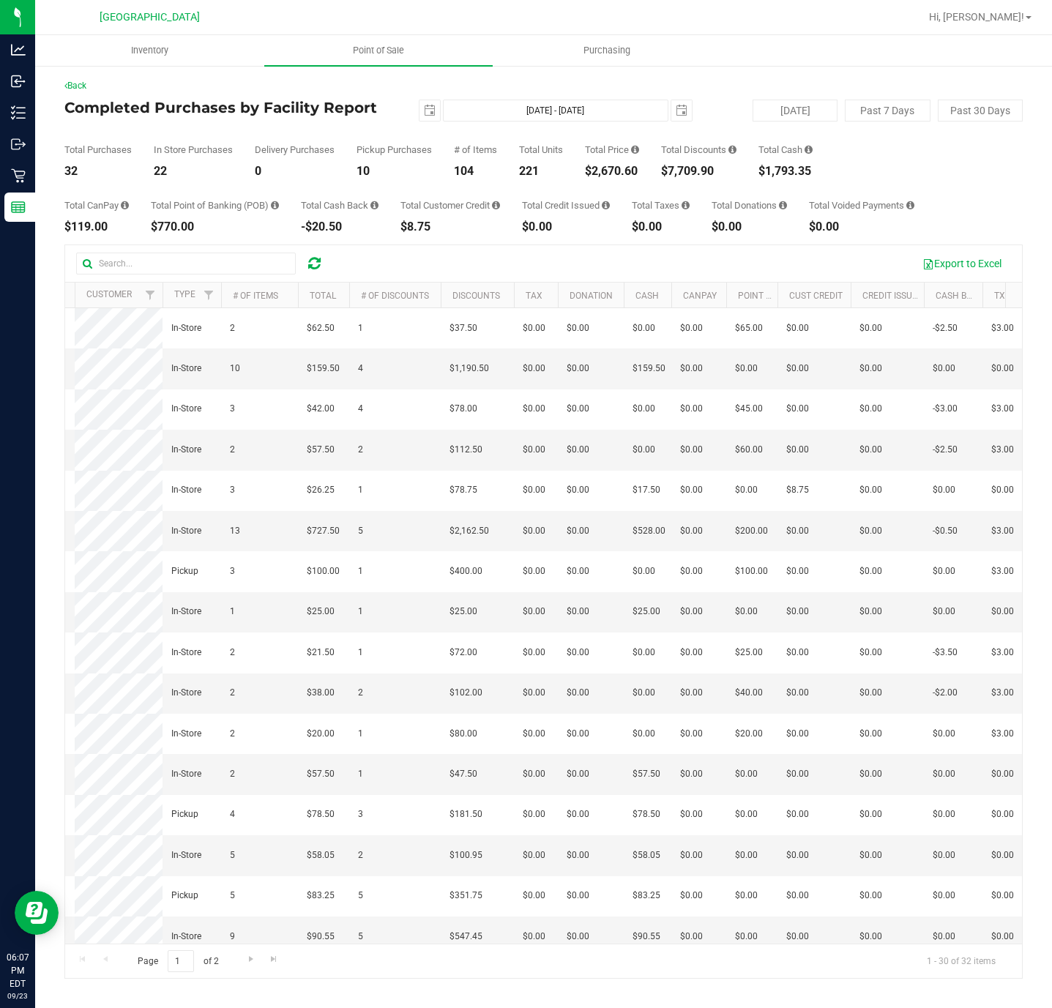
scroll to position [0, 169]
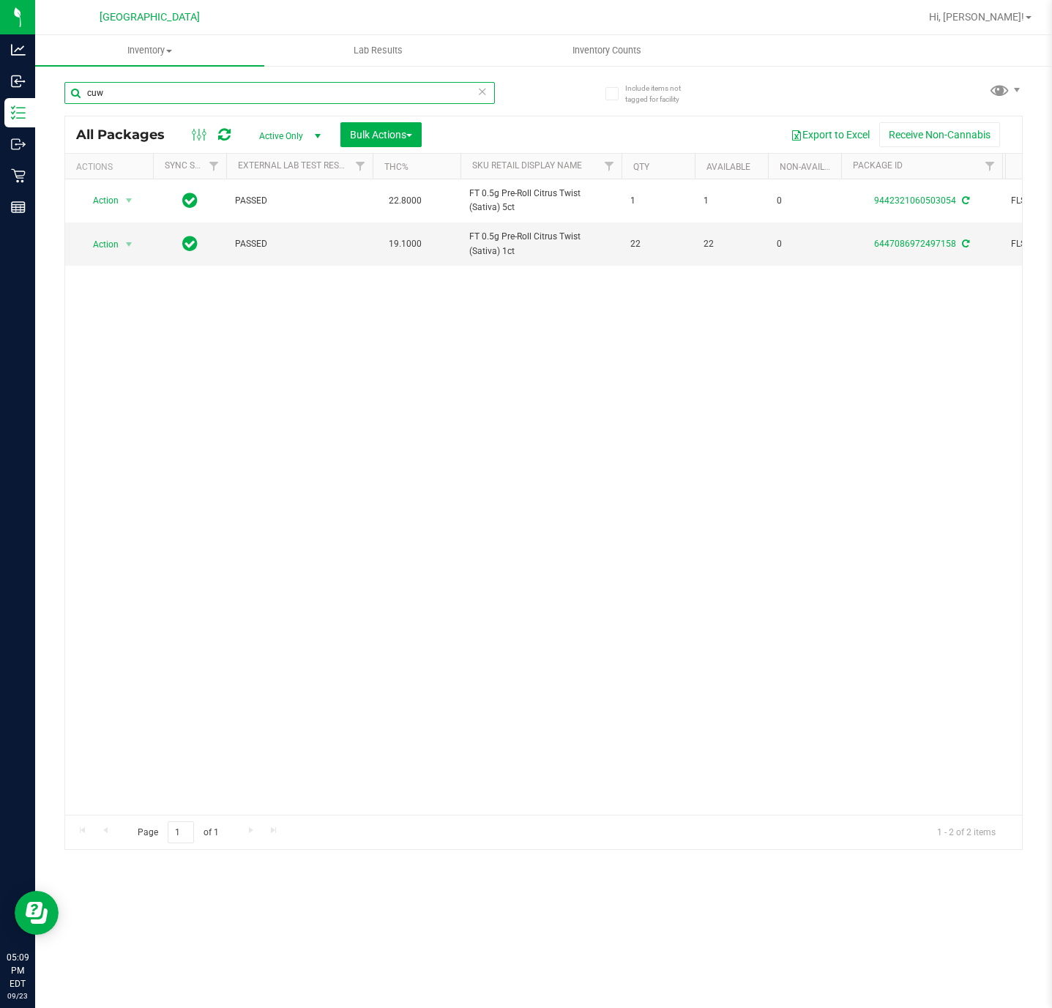
click at [185, 97] on input "cuw" at bounding box center [279, 93] width 431 height 22
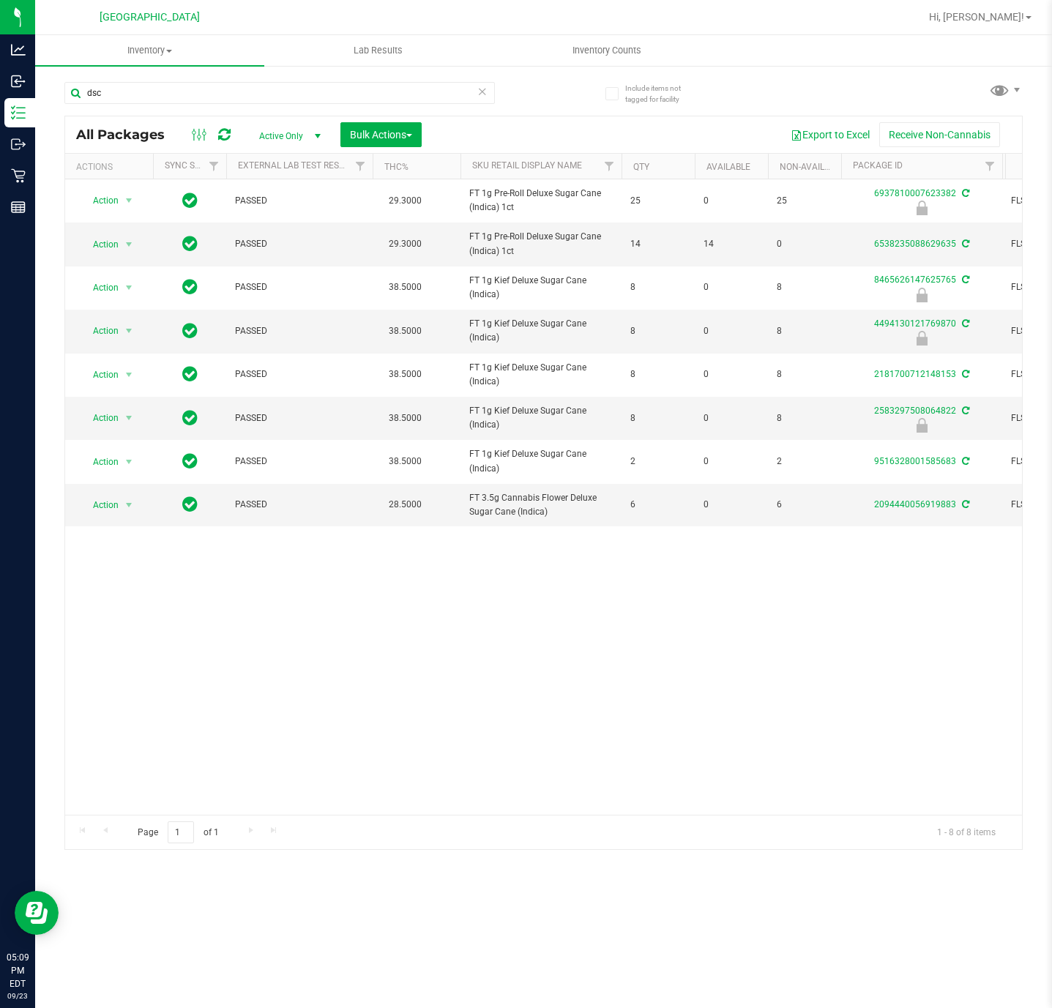
click at [510, 649] on div "Action Action Edit attributes Global inventory Locate package Package audit log…" at bounding box center [543, 497] width 957 height 636
drag, startPoint x: 401, startPoint y: 686, endPoint x: 196, endPoint y: 163, distance: 562.1
click at [401, 686] on div "Action Action Edit attributes Global inventory Locate package Package audit log…" at bounding box center [543, 497] width 957 height 636
click at [218, 92] on input "dsc" at bounding box center [279, 93] width 431 height 22
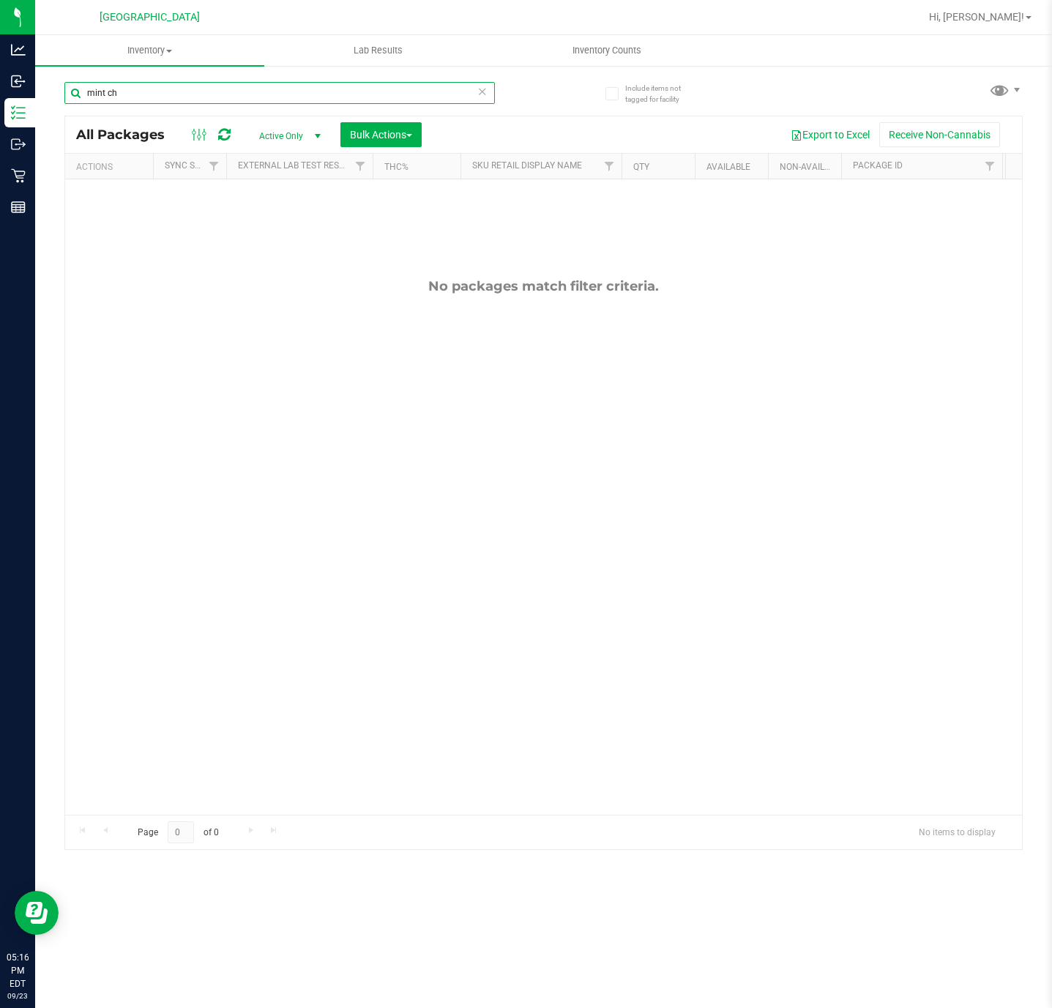
drag, startPoint x: 64, startPoint y: 89, endPoint x: 42, endPoint y: 86, distance: 21.4
click at [47, 88] on div "Include items not tagged for facility mint ch All Packages Active Only Active O…" at bounding box center [543, 287] width 1017 height 447
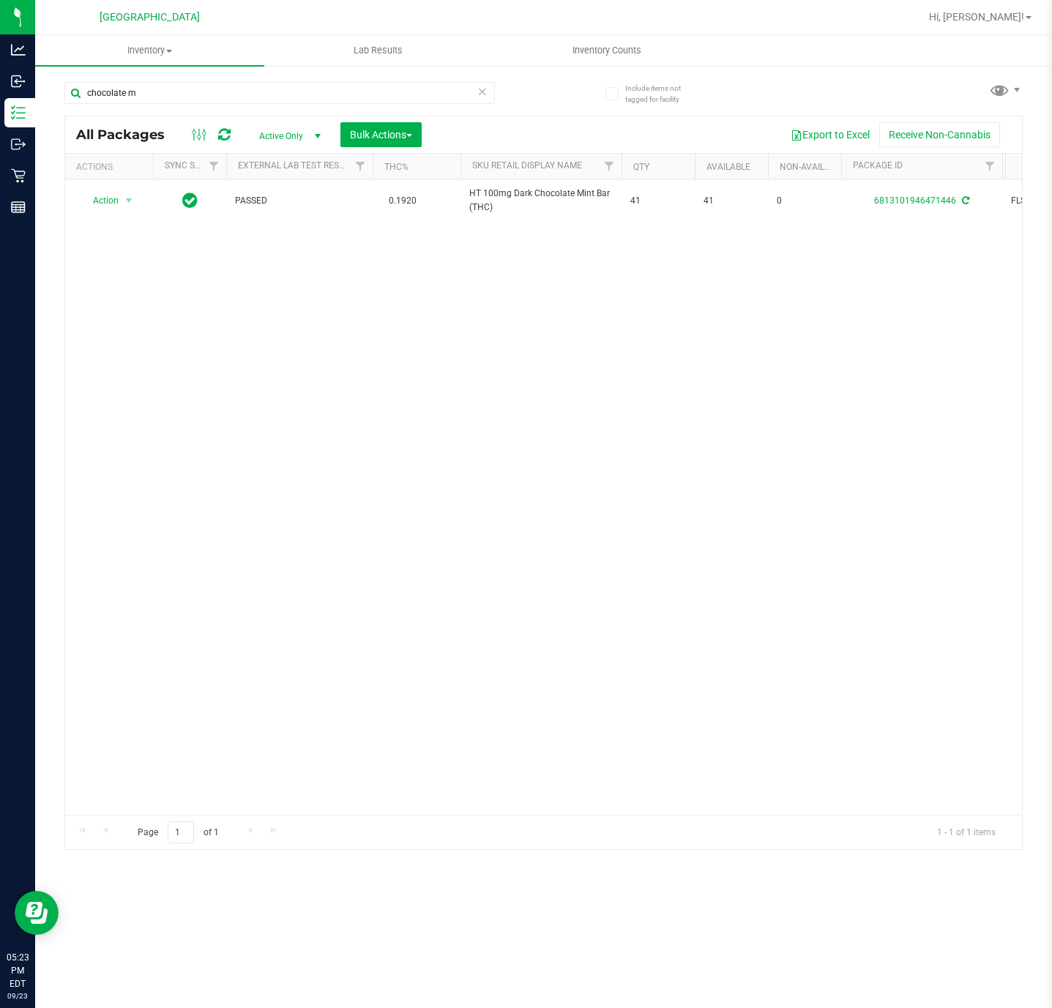
click at [415, 538] on div "Action Action Adjust qty Create package Edit attributes Global inventory Locate…" at bounding box center [543, 497] width 957 height 636
click at [196, 86] on input "chocolate m" at bounding box center [279, 93] width 431 height 22
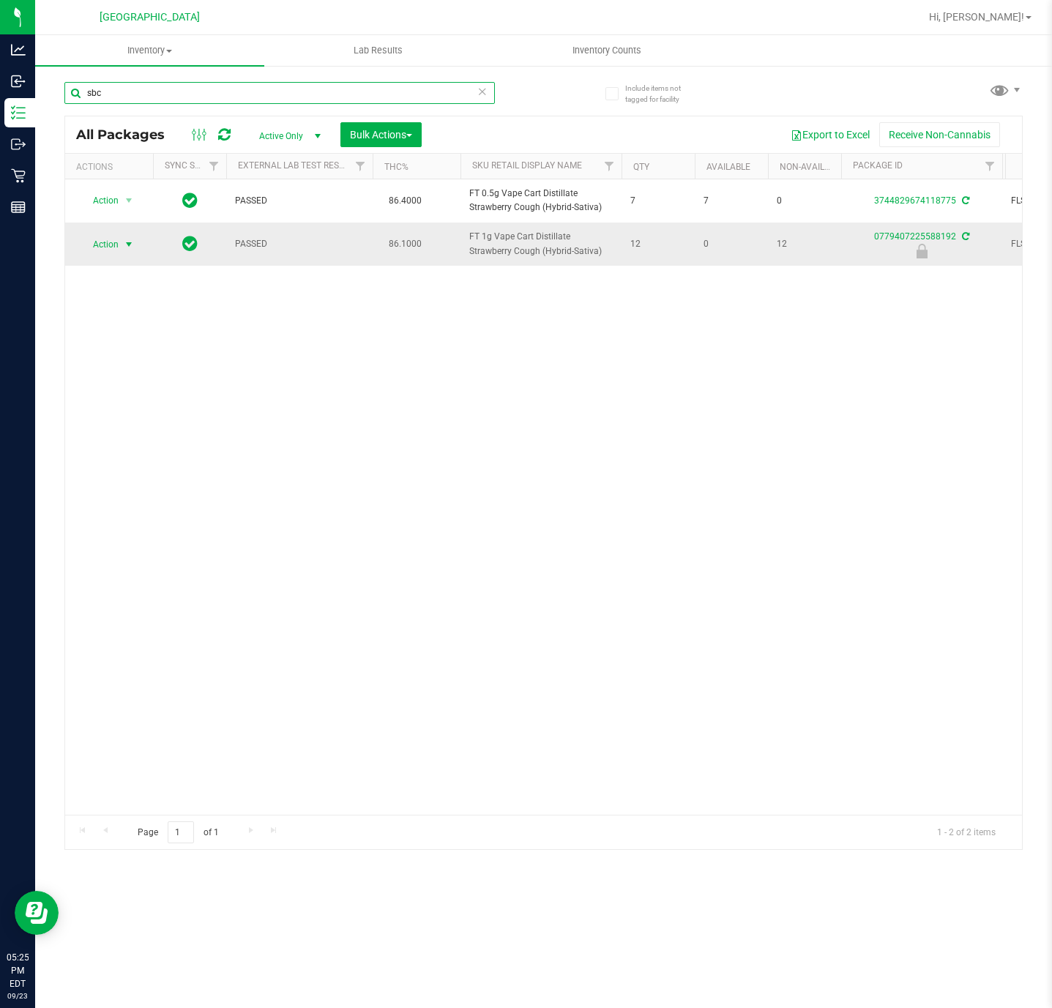
type input "sbc"
click at [122, 240] on span "select" at bounding box center [129, 244] width 18 height 21
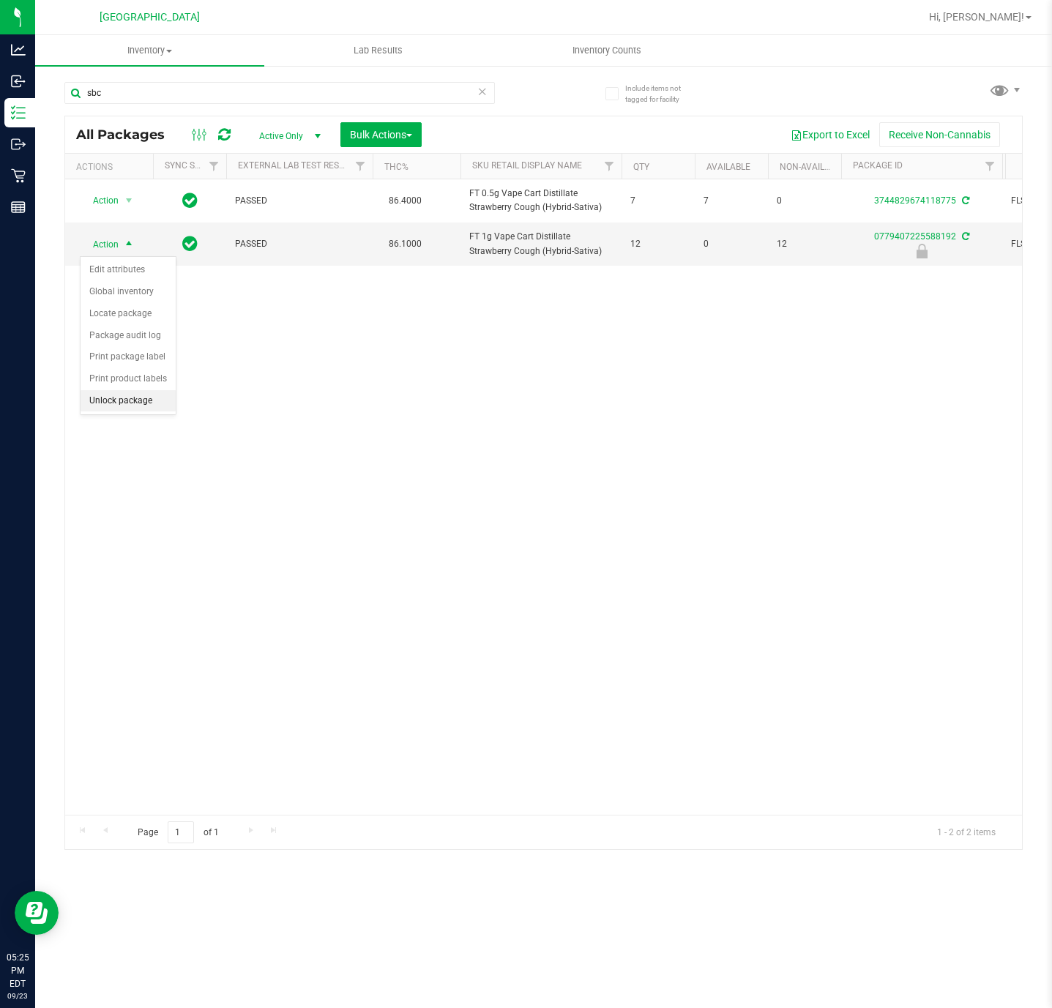
click at [134, 409] on li "Unlock package" at bounding box center [128, 401] width 95 height 22
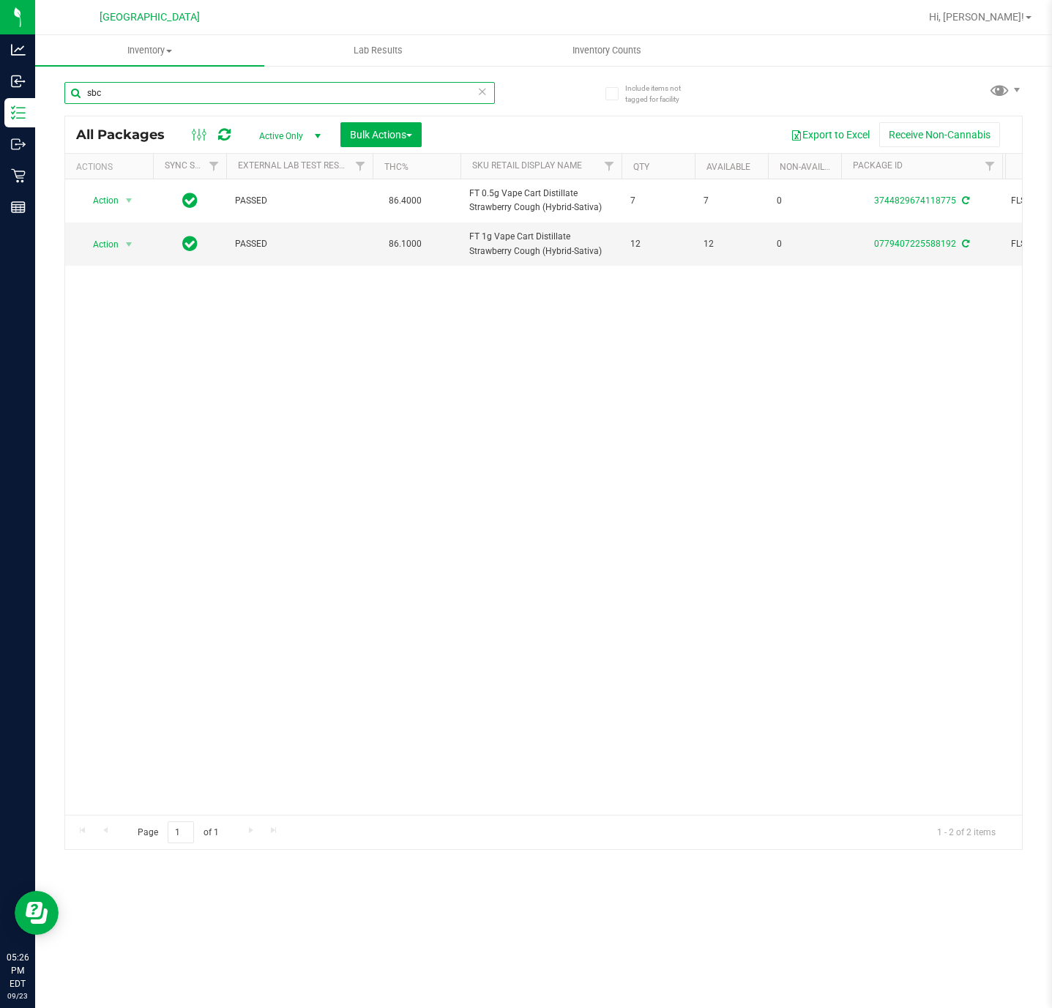
click at [257, 103] on input "sbc" at bounding box center [279, 93] width 431 height 22
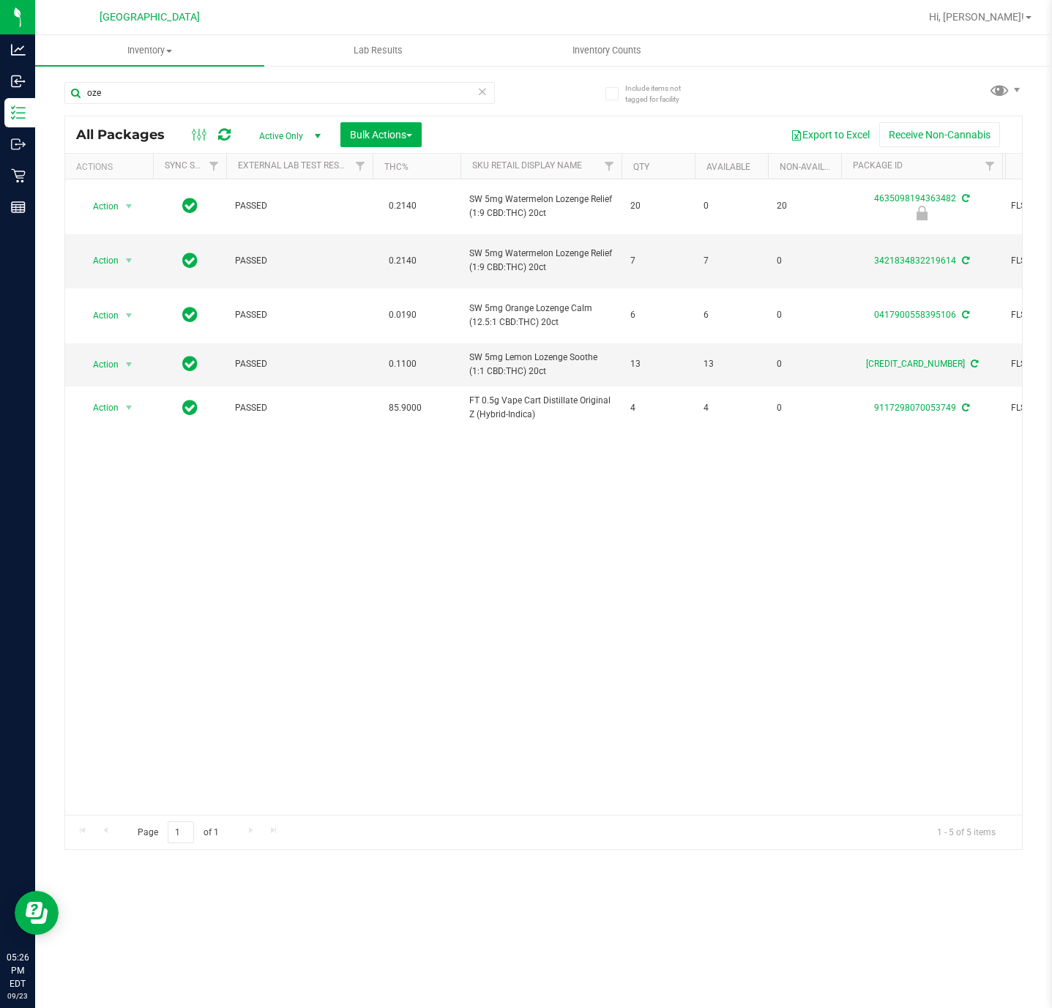
click at [429, 523] on div "Action Action Edit attributes Global inventory Locate package Package audit log…" at bounding box center [543, 497] width 957 height 636
click at [204, 90] on input "oze" at bounding box center [279, 93] width 431 height 22
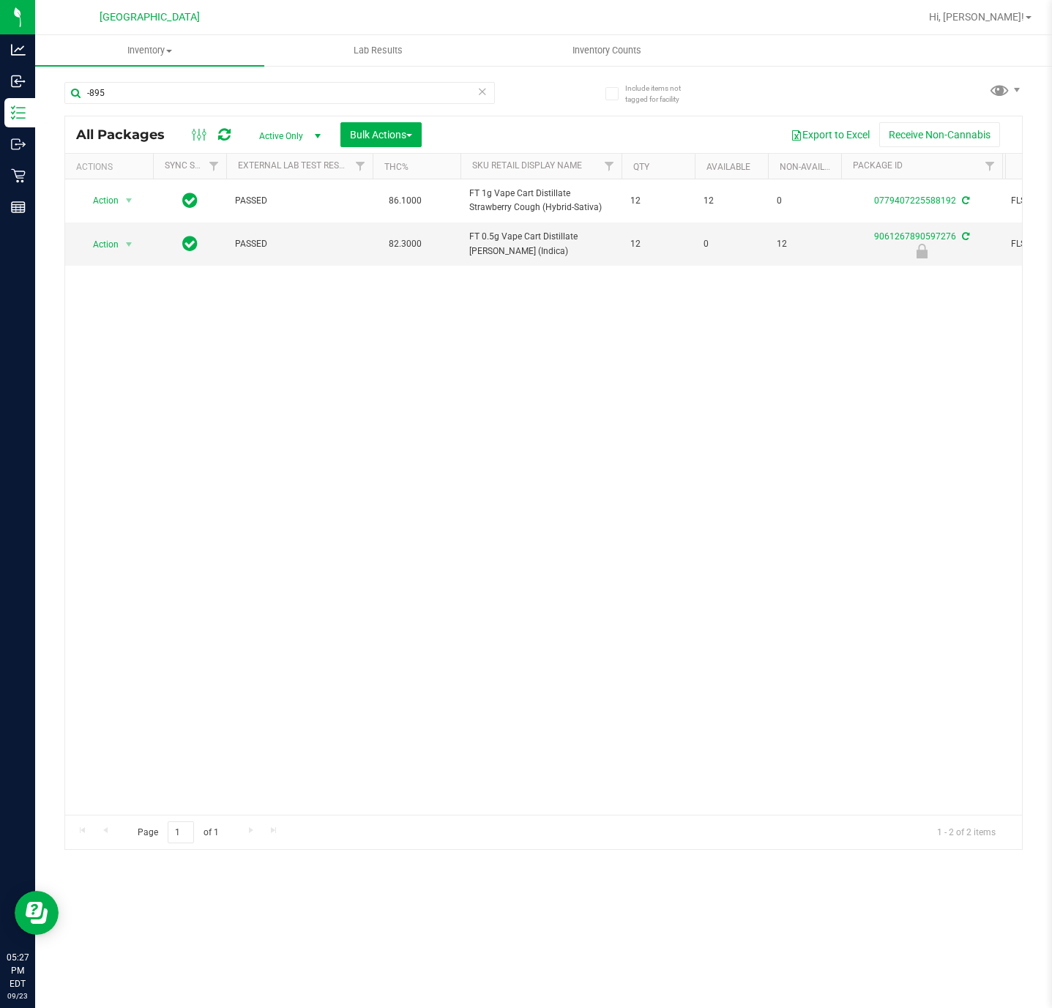
click at [492, 401] on div "Action Action Adjust qty Create package Edit attributes Global inventory Locate…" at bounding box center [543, 497] width 957 height 636
click at [198, 95] on input "-895" at bounding box center [279, 93] width 431 height 22
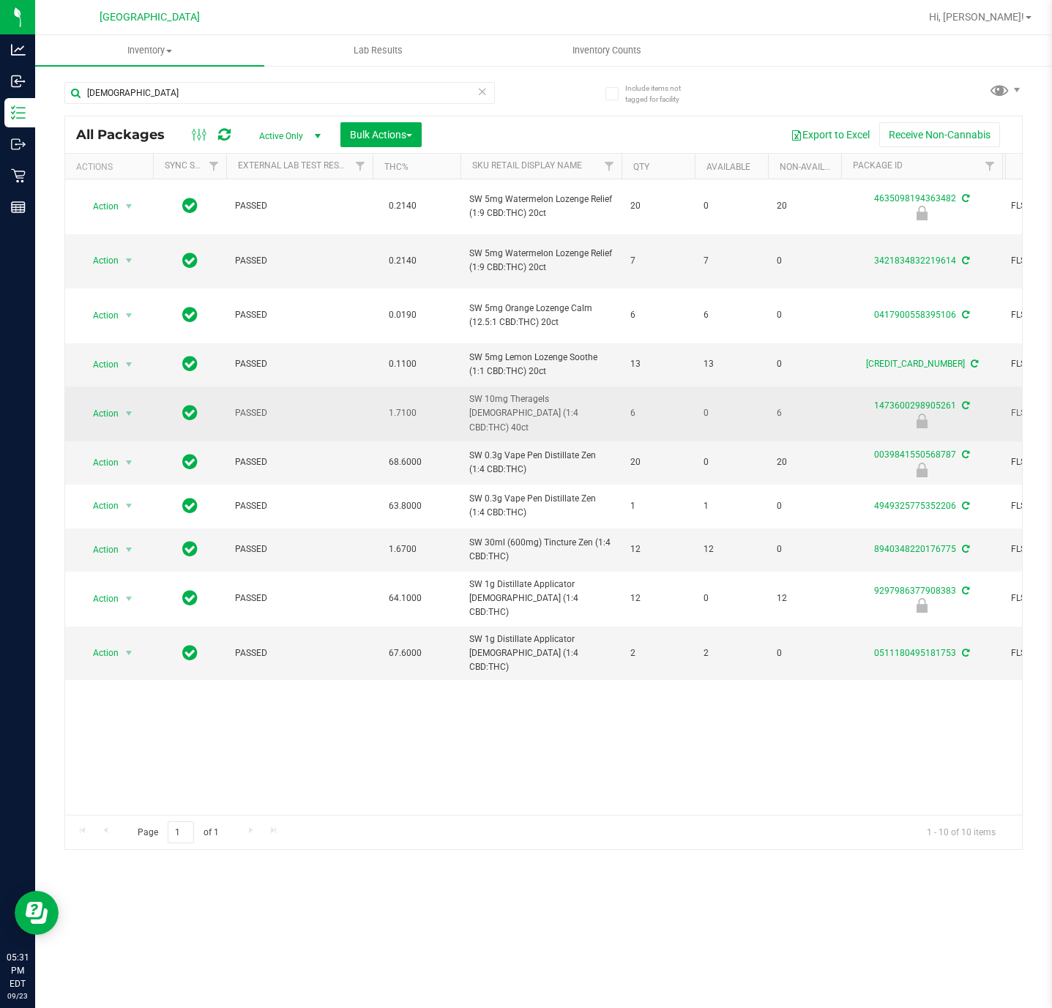
click at [521, 427] on span "SW 10mg Theragels [DEMOGRAPHIC_DATA] (1:4 CBD:THC) 40ct" at bounding box center [541, 414] width 144 height 42
copy tr "SW 10mg Theragels [DEMOGRAPHIC_DATA] (1:4 CBD:THC) 40ct"
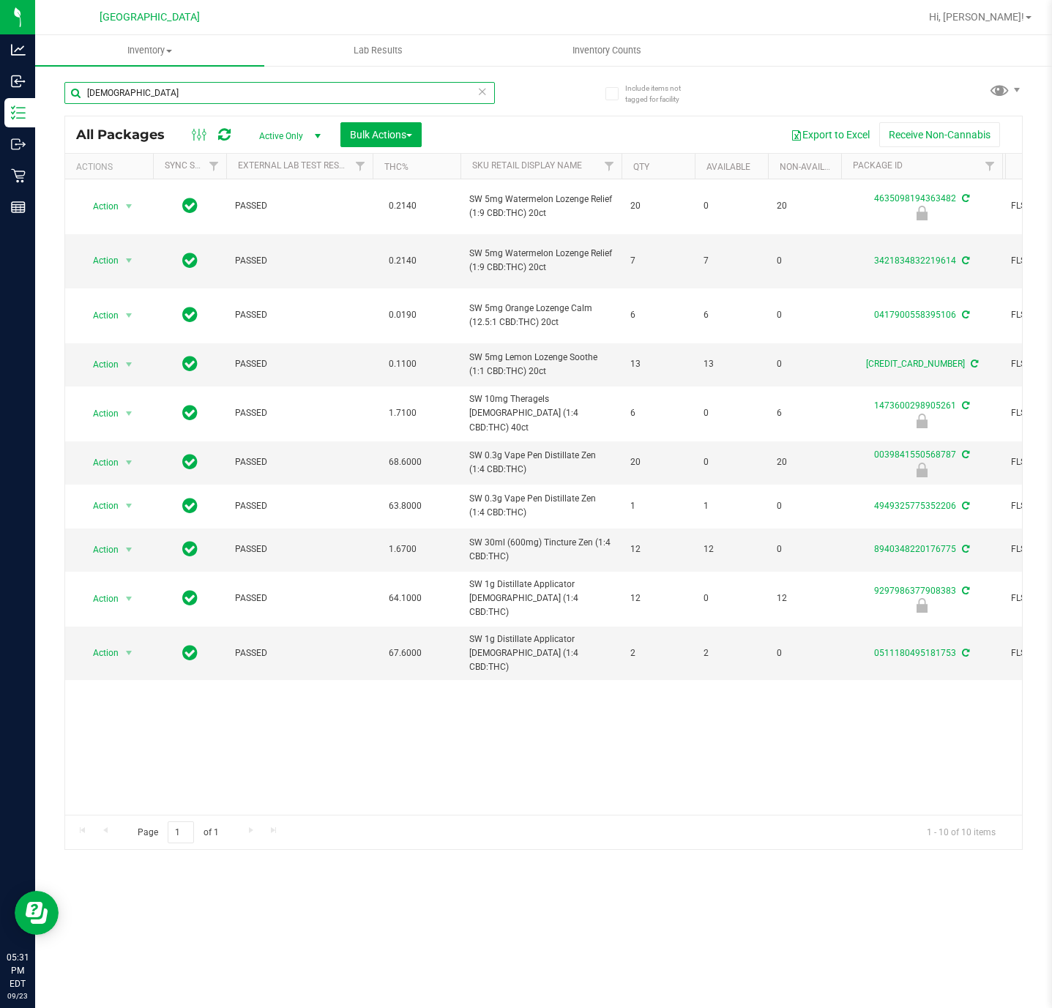
click at [267, 84] on input "zen" at bounding box center [279, 93] width 431 height 22
paste input "SW 10mg Theragels [DEMOGRAPHIC_DATA] (1:4 CBD:THC) 40ct"
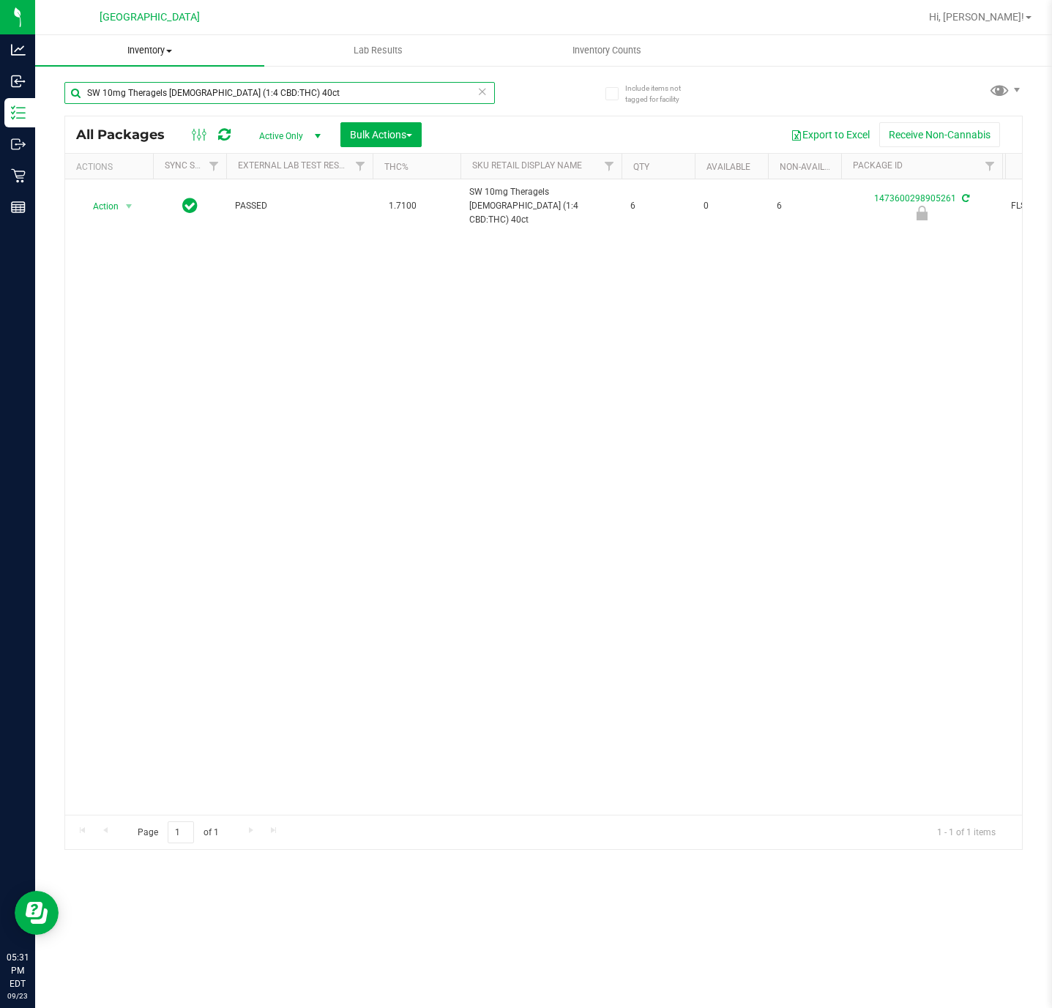
type input "SW 10mg Theragels [DEMOGRAPHIC_DATA] (1:4 CBD:THC) 40ct"
click at [328, 464] on div "Action Action Edit attributes Global inventory Locate package Package audit log…" at bounding box center [543, 497] width 957 height 636
click at [251, 551] on div "Action Action Edit attributes Global inventory Locate package Package audit log…" at bounding box center [543, 497] width 957 height 636
click at [609, 326] on div "Action Action Edit attributes Global inventory Locate package Package audit log…" at bounding box center [543, 497] width 957 height 636
click at [132, 209] on span "select" at bounding box center [129, 206] width 18 height 21
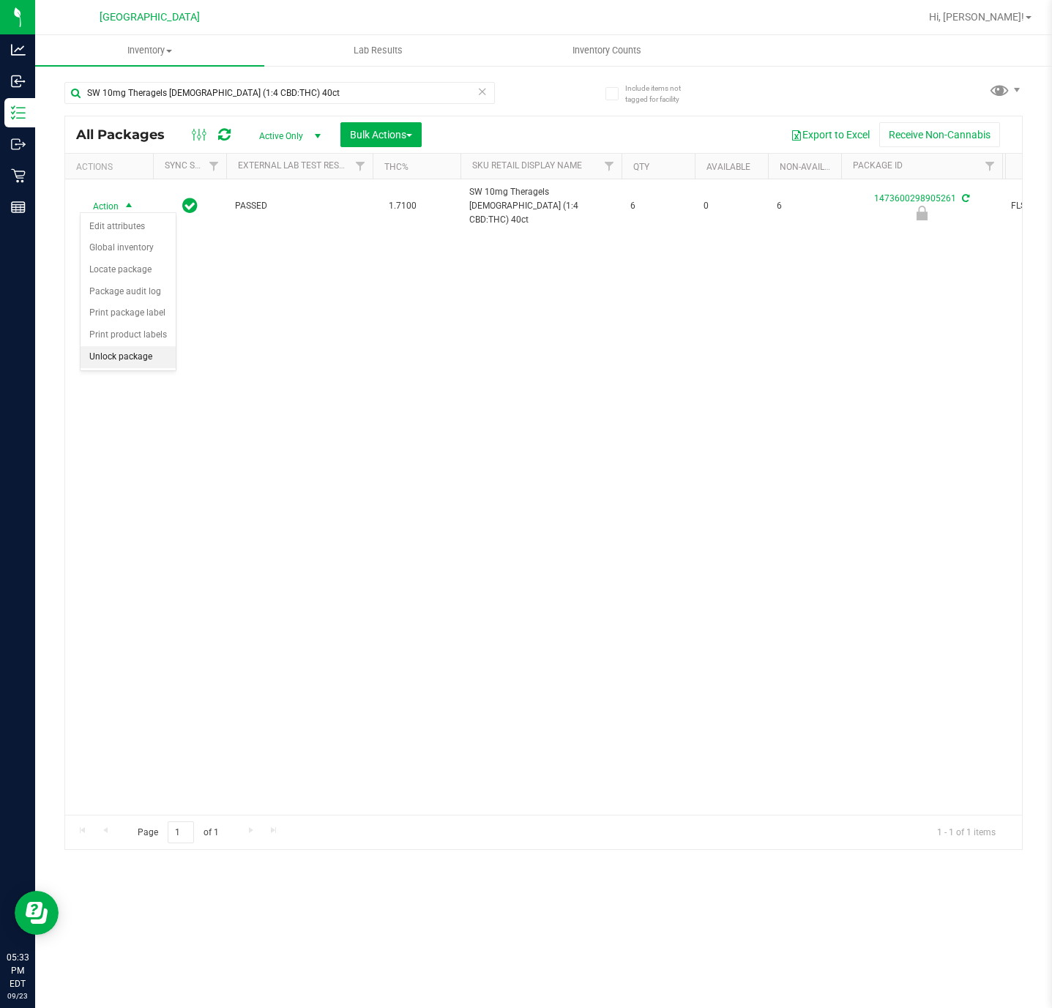
click at [155, 354] on li "Unlock package" at bounding box center [128, 357] width 95 height 22
click at [382, 473] on div "Action Action Adjust qty Create package Edit attributes Global inventory Locate…" at bounding box center [543, 497] width 957 height 636
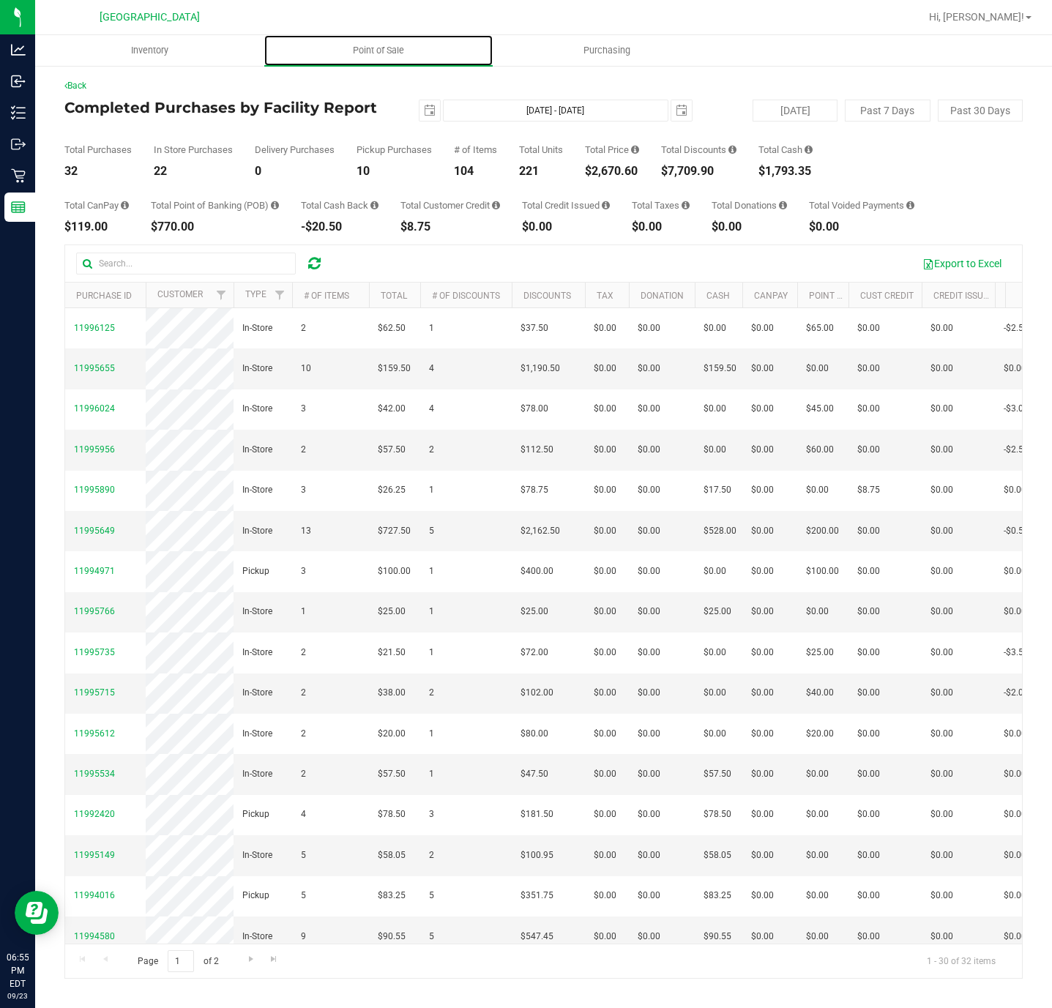
click at [383, 44] on span "Point of Sale" at bounding box center [378, 50] width 91 height 13
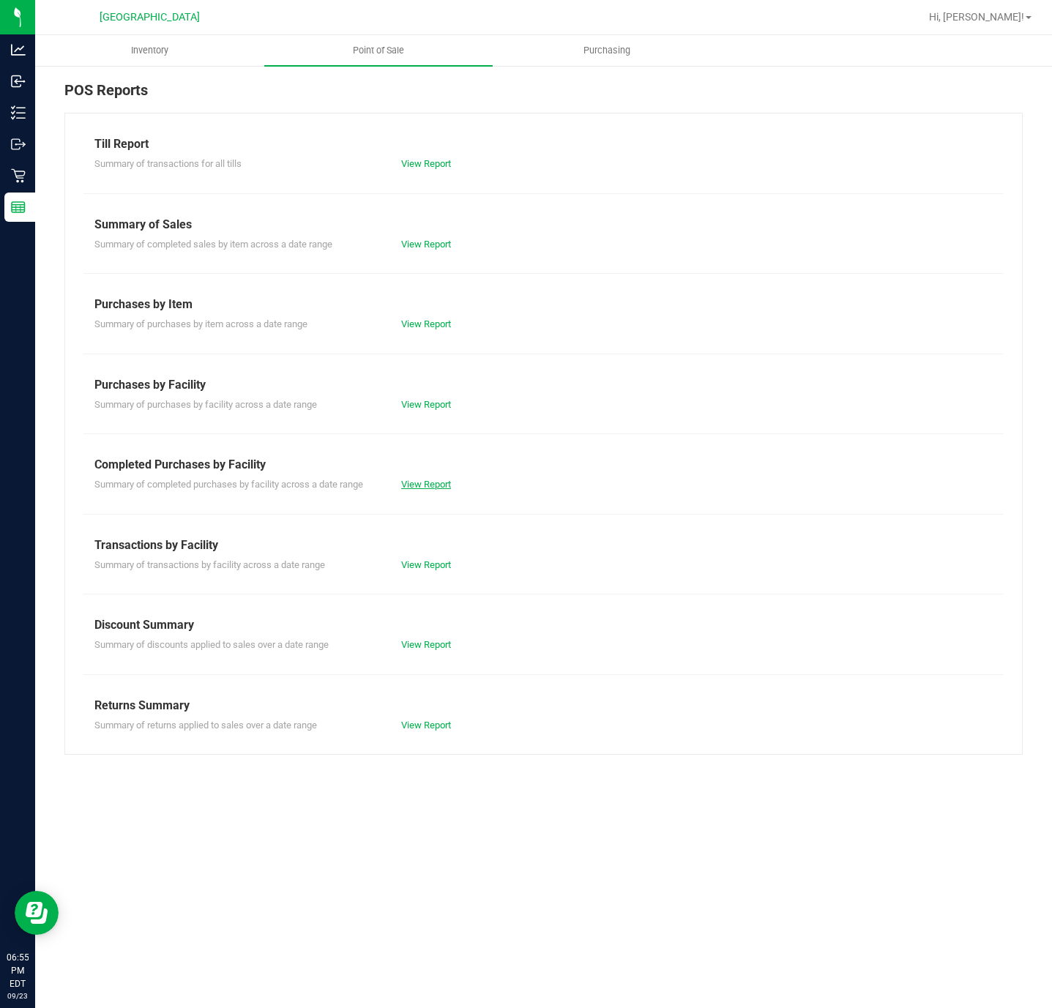
click at [435, 483] on link "View Report" at bounding box center [426, 484] width 50 height 11
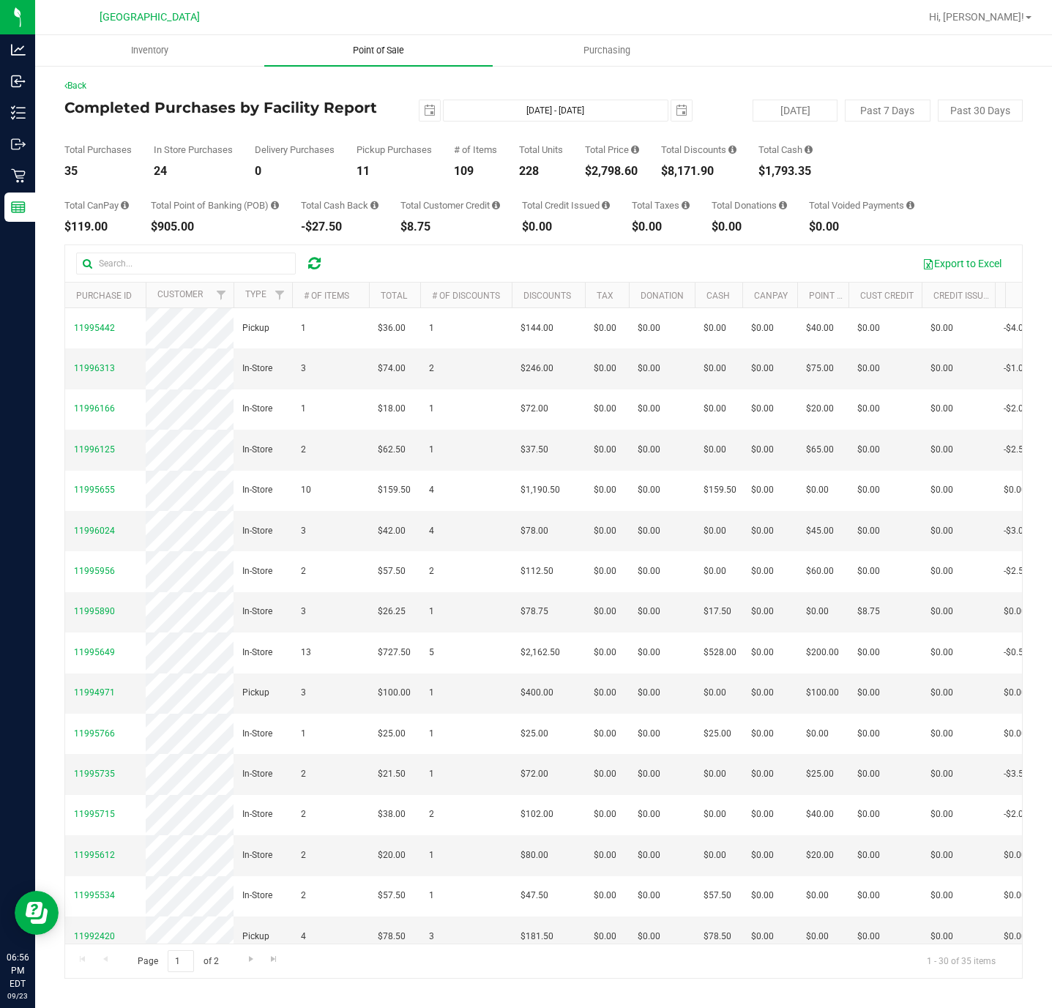
click at [371, 51] on span "Point of Sale" at bounding box center [378, 50] width 91 height 13
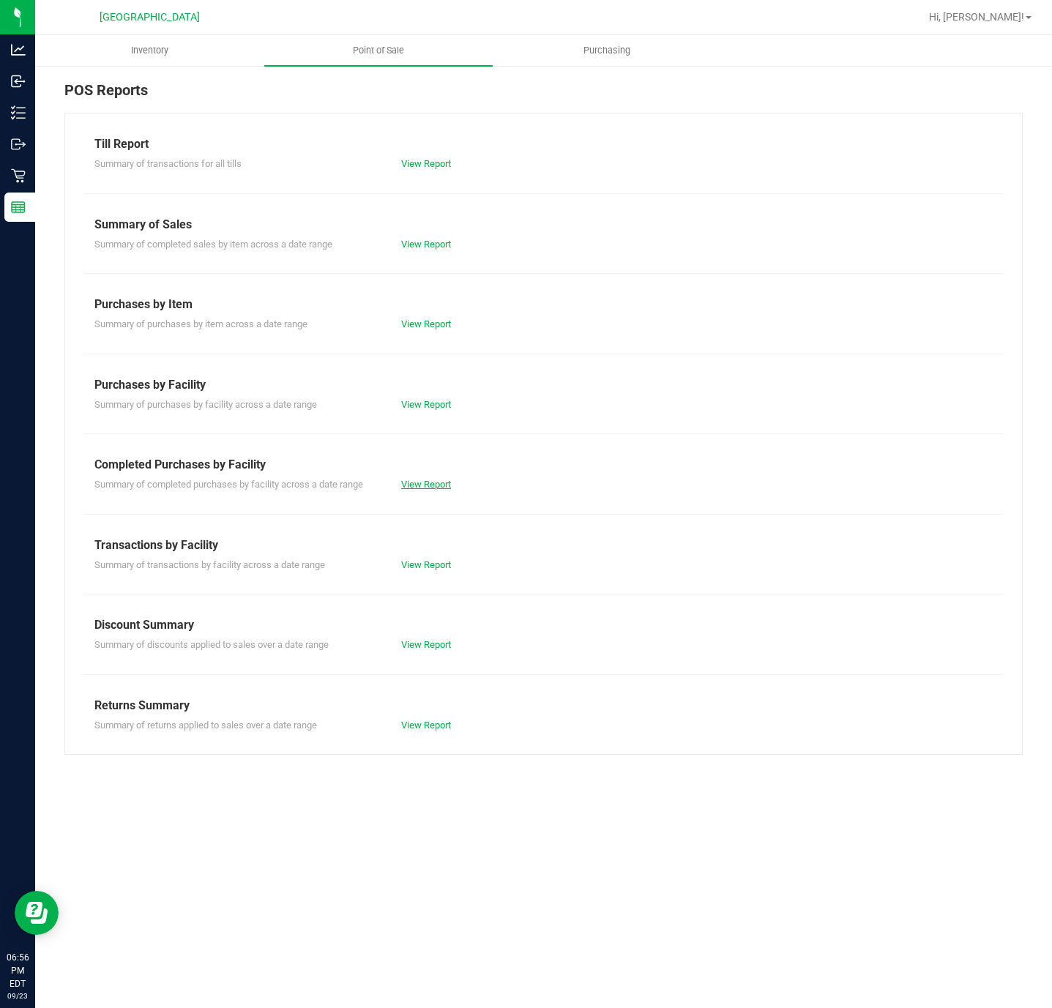
click at [429, 488] on link "View Report" at bounding box center [426, 484] width 50 height 11
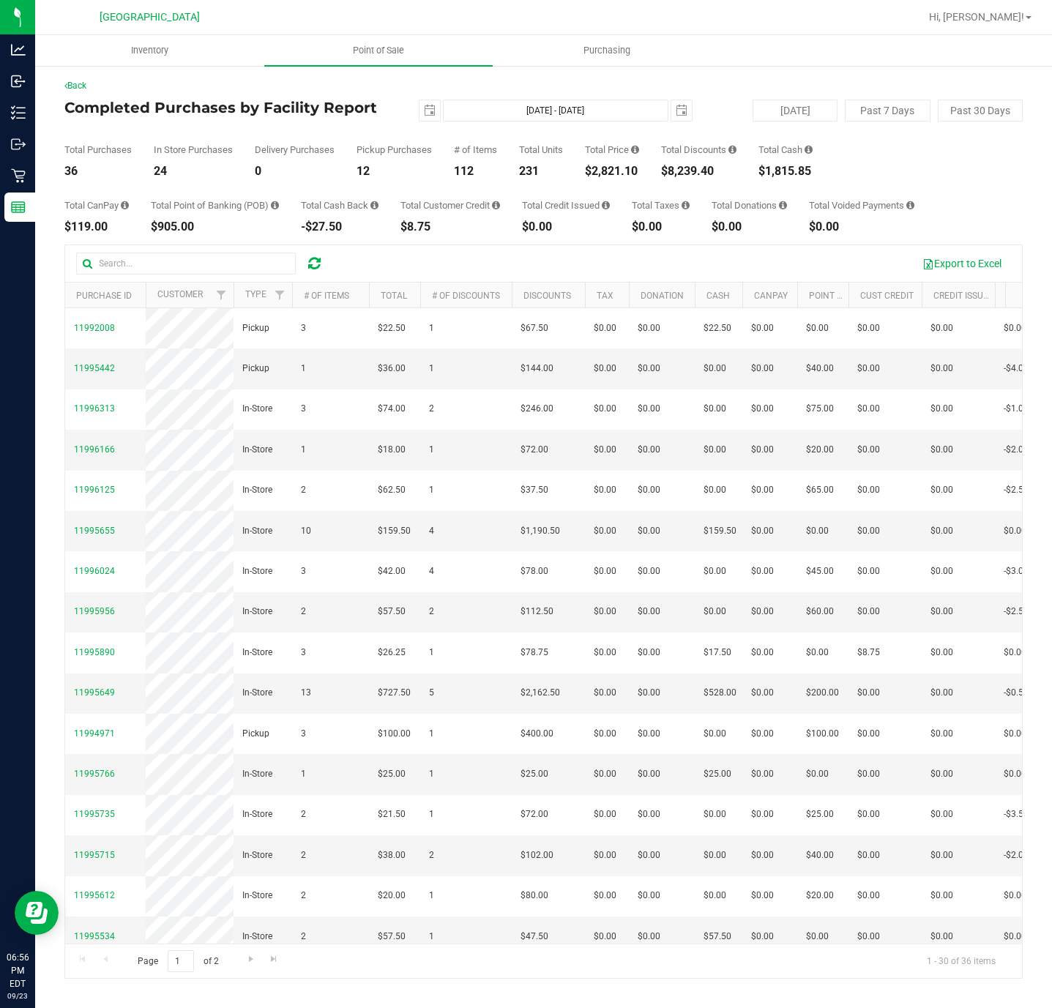
click at [636, 169] on div "$2,821.10" at bounding box center [612, 172] width 54 height 12
copy div "2,821.10"
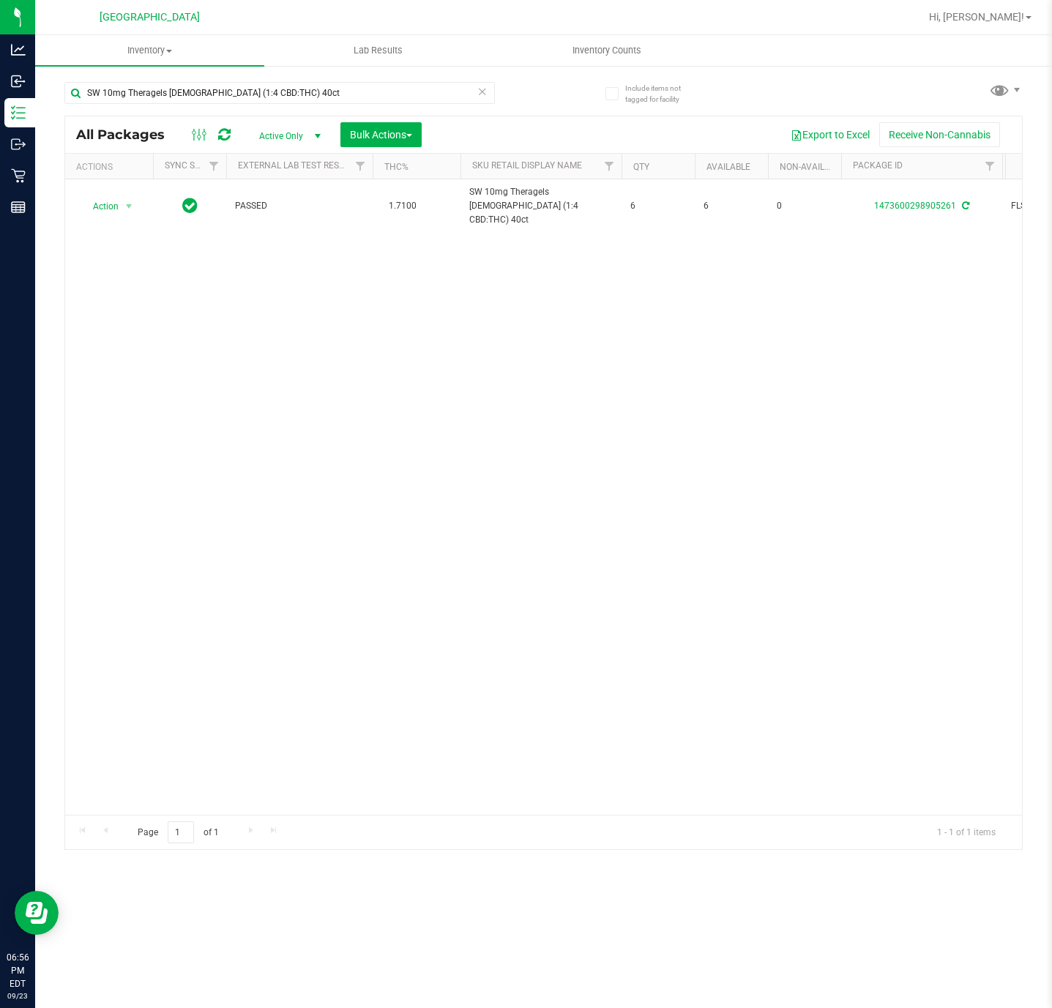
click at [483, 94] on icon at bounding box center [482, 91] width 10 height 18
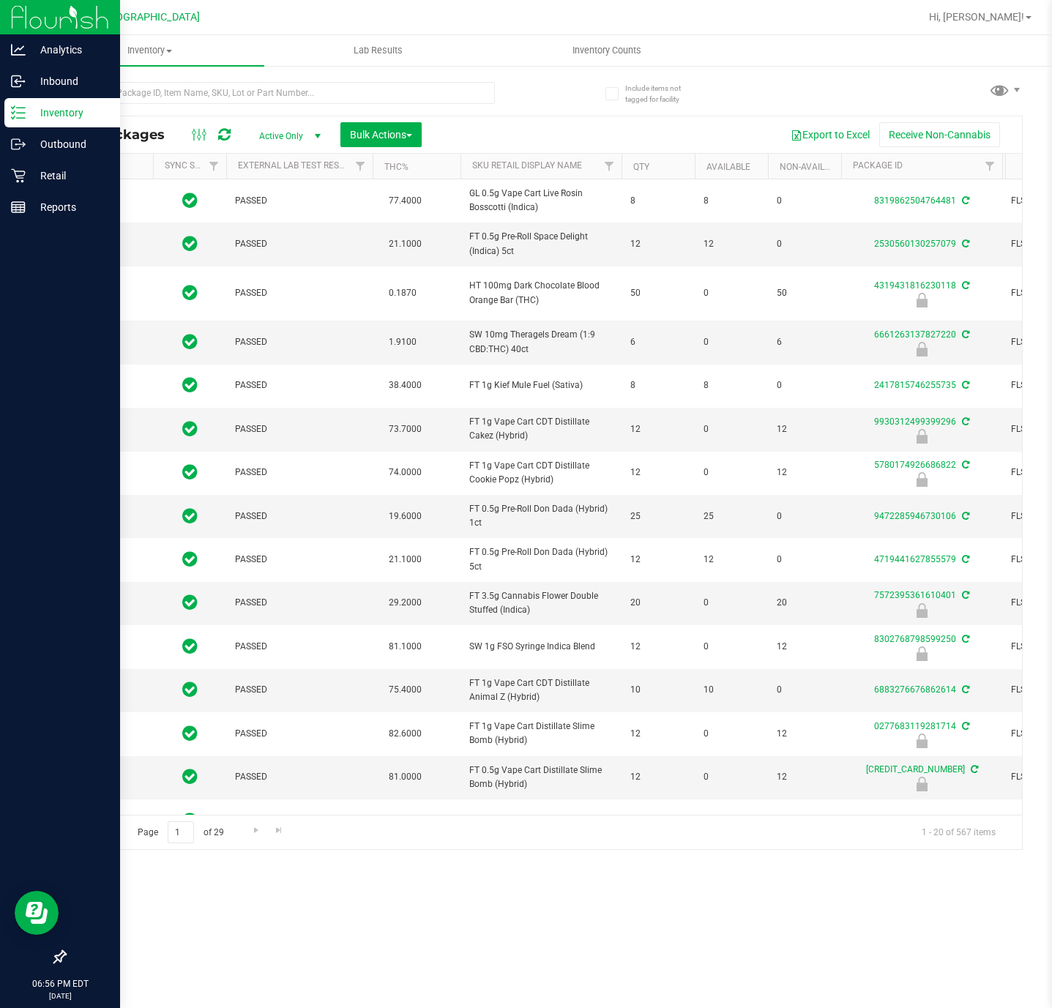
type input "[DATE]"
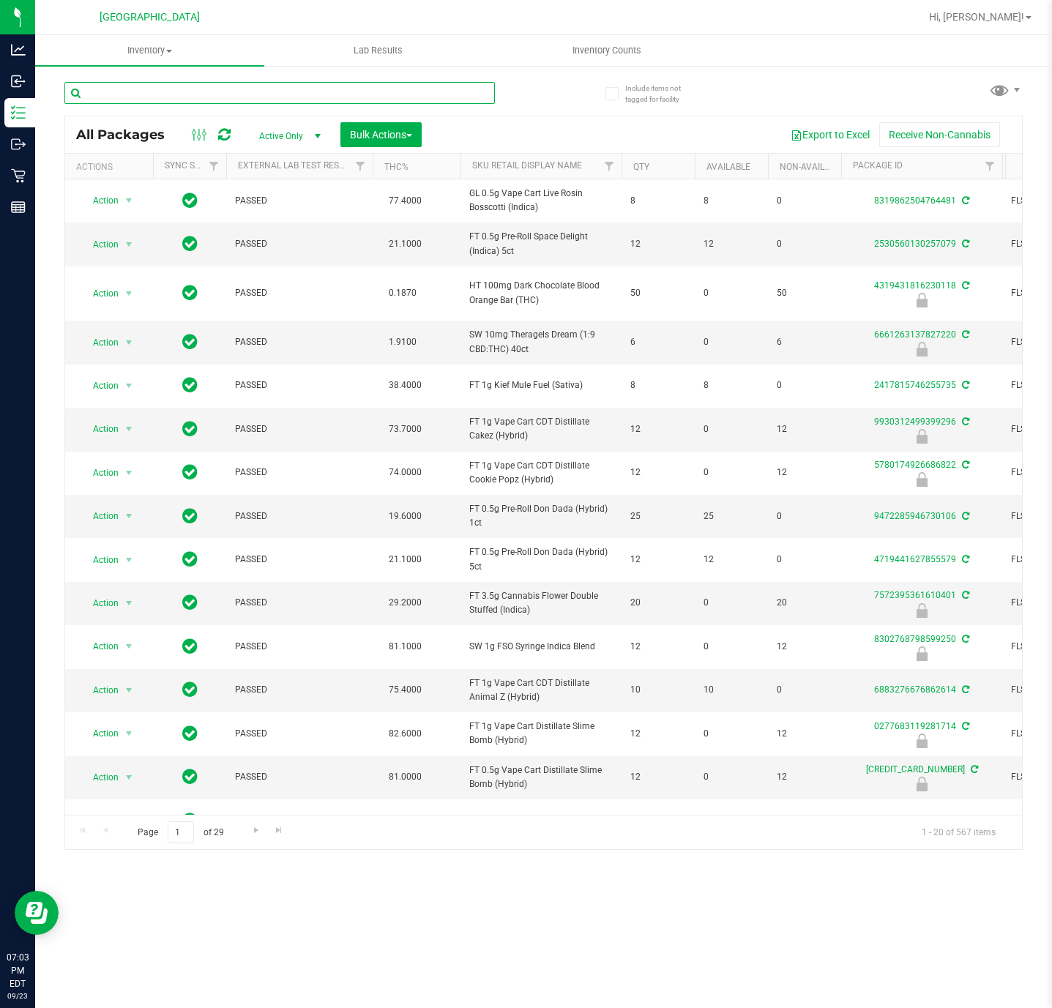
click at [189, 93] on input "text" at bounding box center [279, 93] width 431 height 22
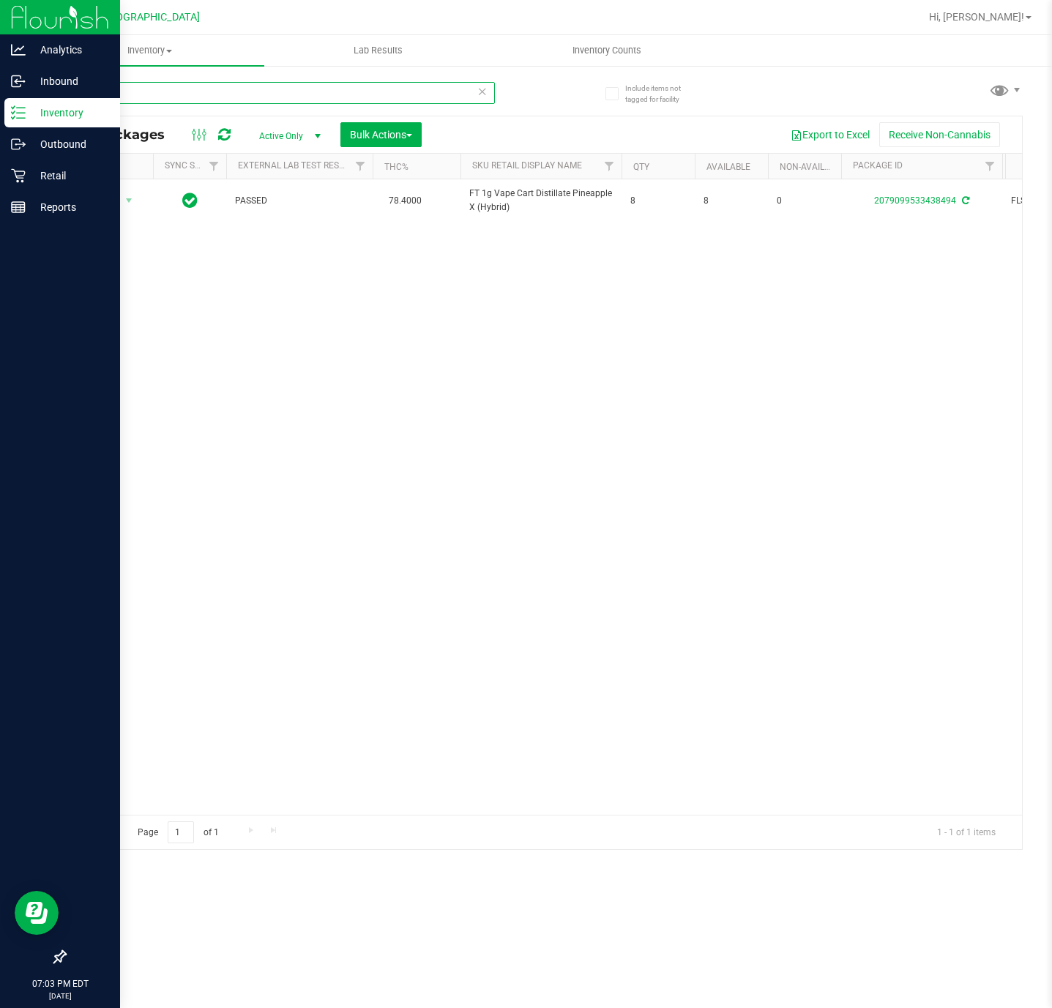
type input "pex"
